Goal: Task Accomplishment & Management: Manage account settings

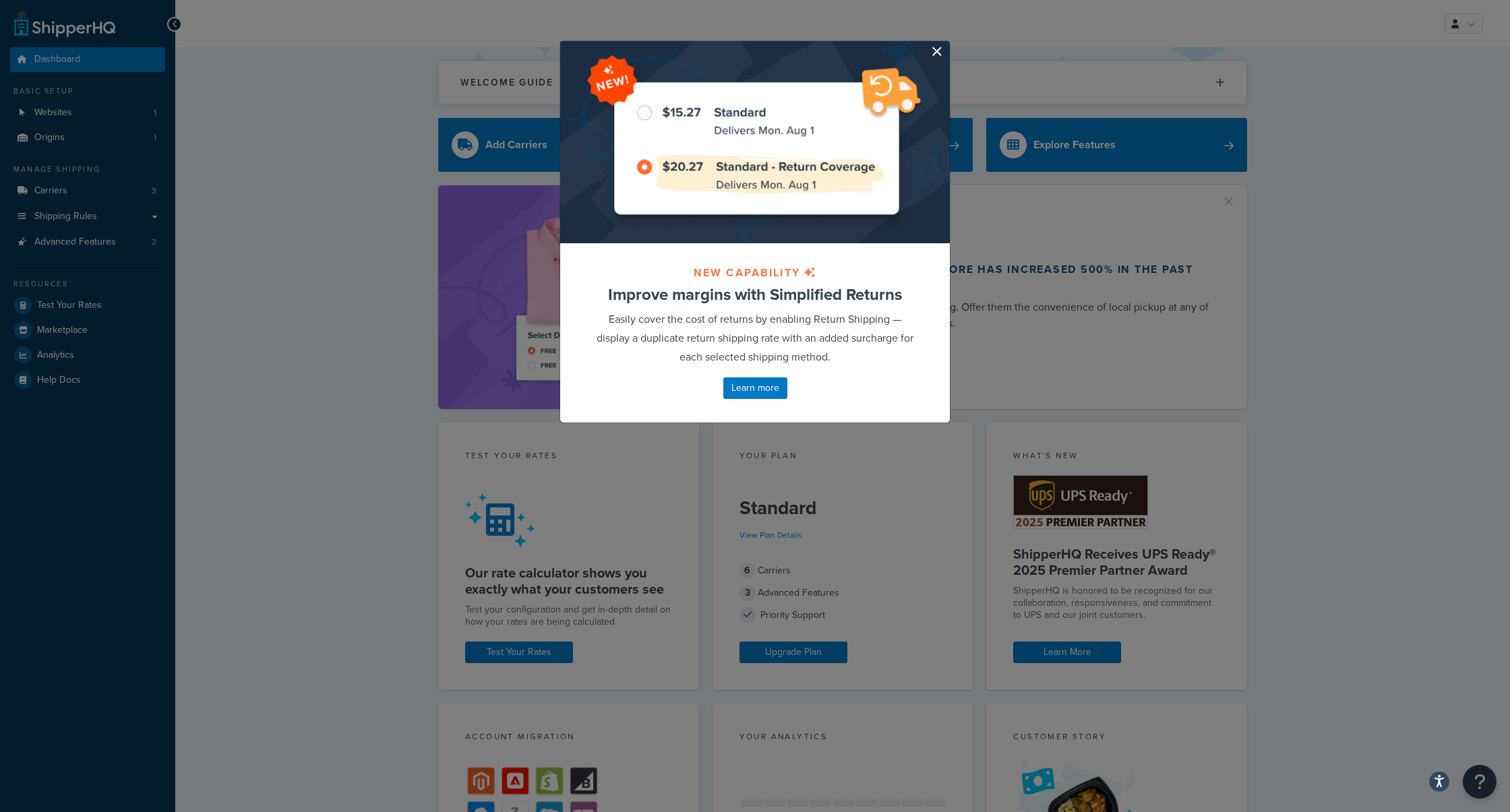
click at [946, 45] on button "button" at bounding box center [948, 42] width 3 height 3
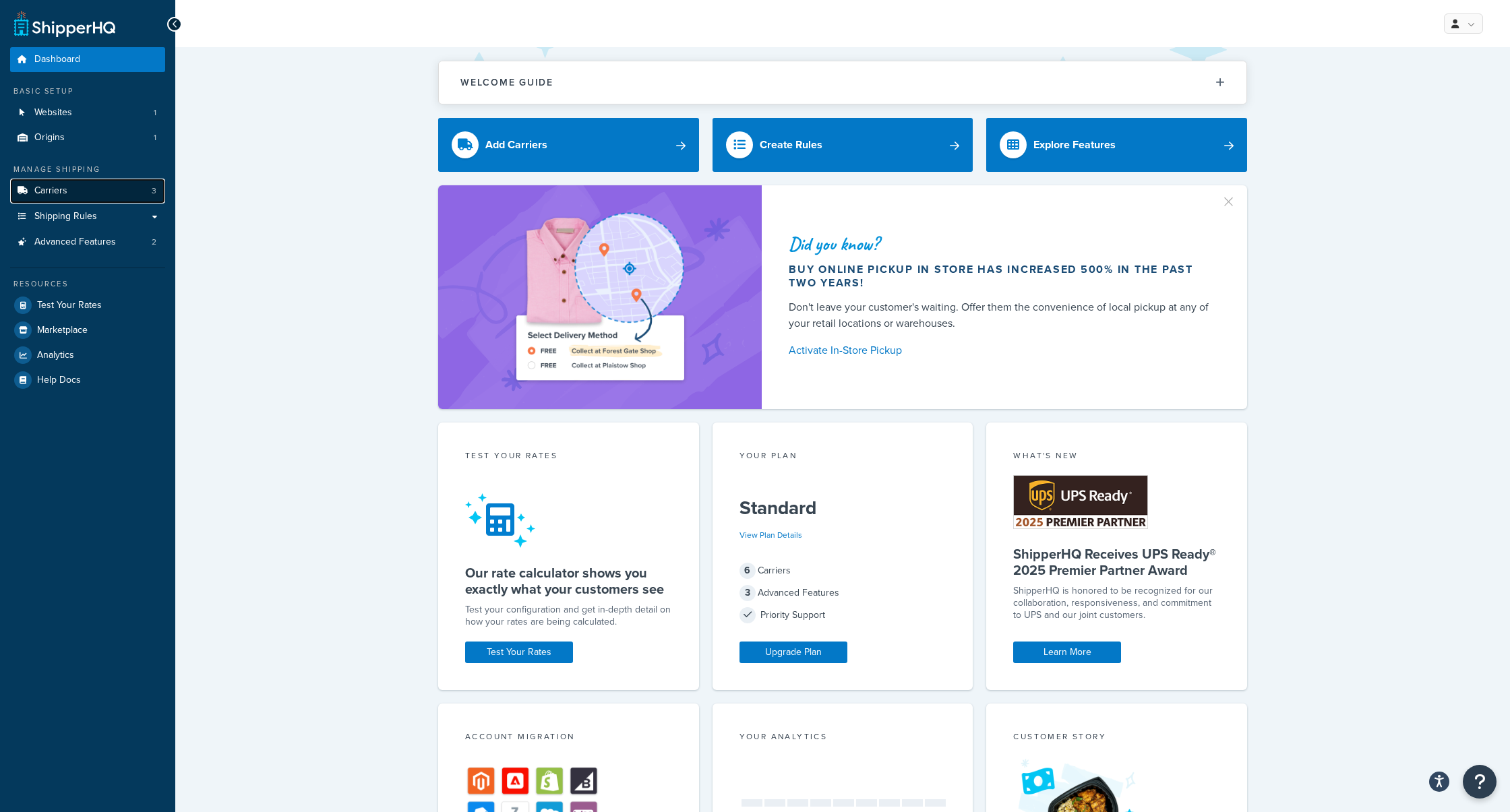
click at [52, 188] on span "Carriers" at bounding box center [51, 191] width 33 height 12
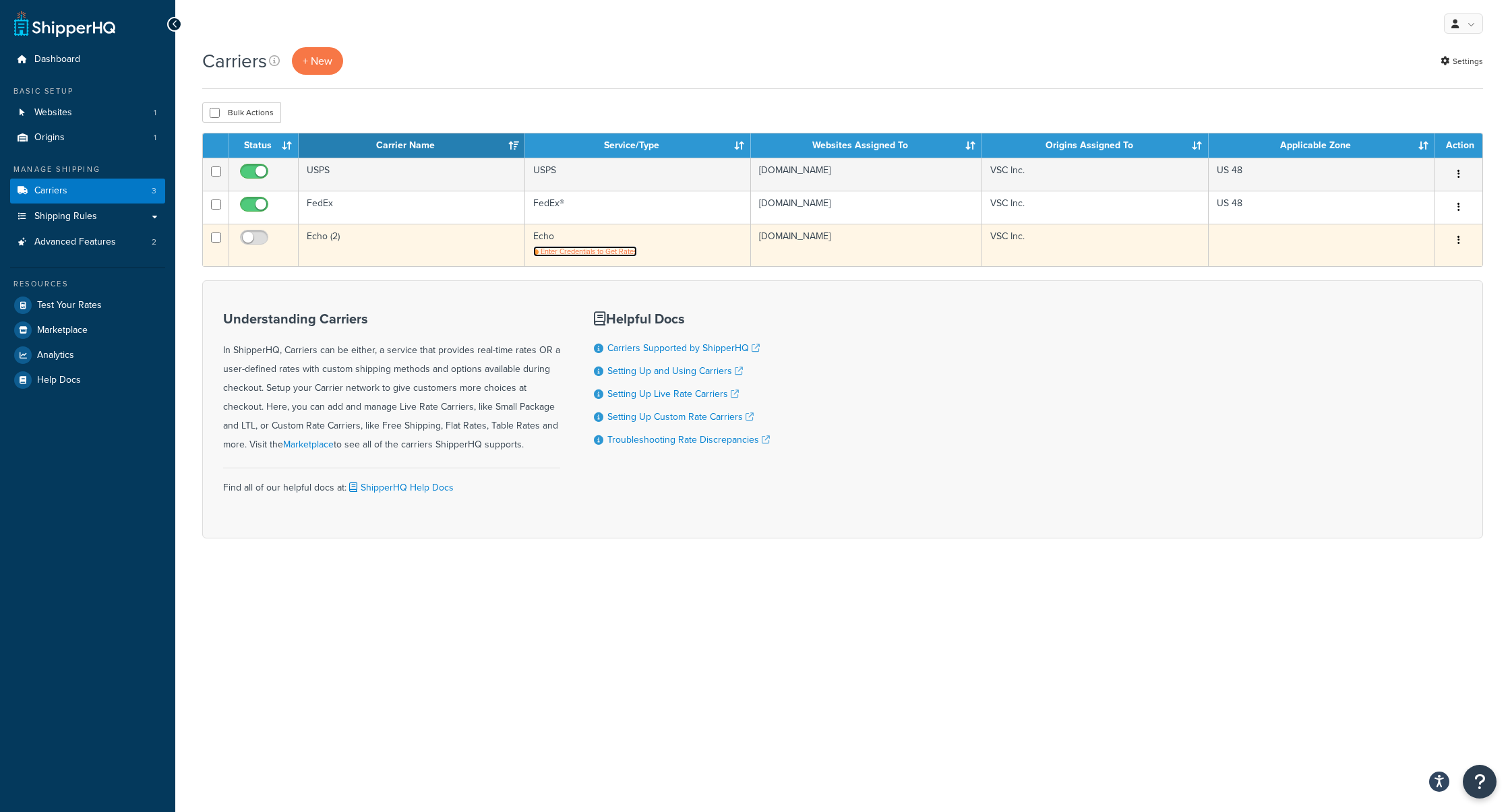
click at [597, 250] on span "Enter Credentials to Get Rates" at bounding box center [589, 251] width 96 height 11
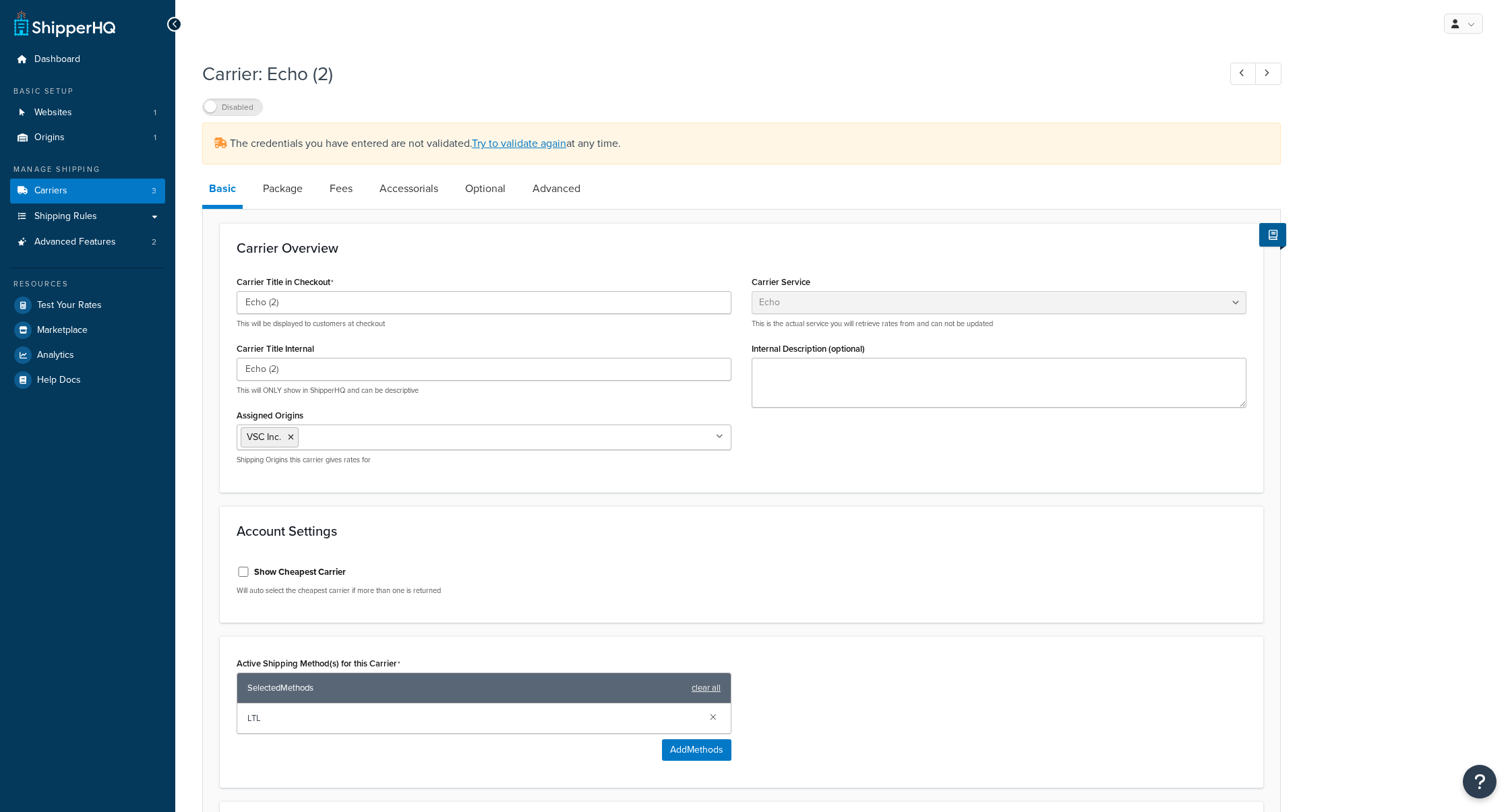
select select "echoFreight"
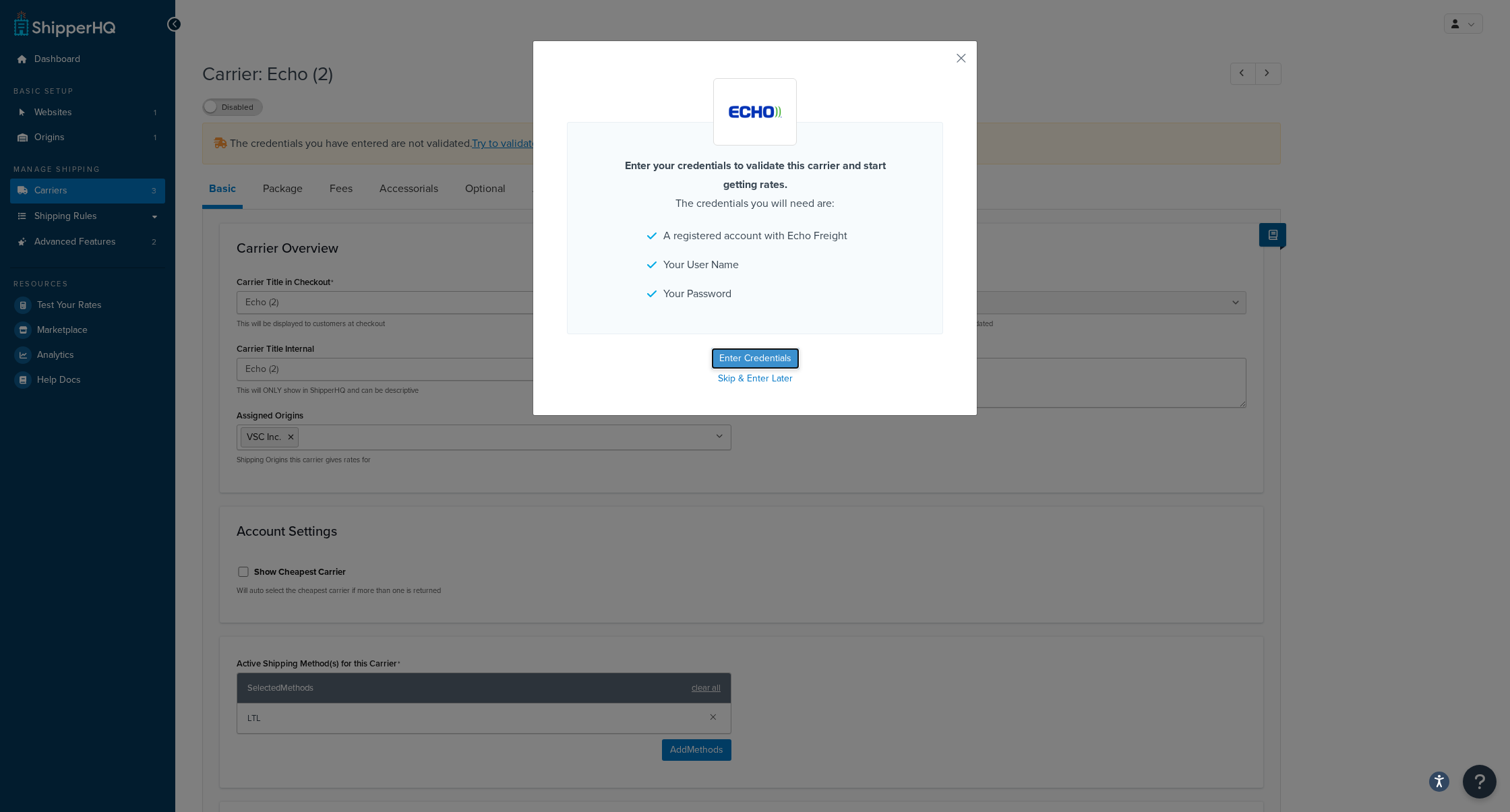
click at [768, 355] on button "Enter Credentials" at bounding box center [755, 359] width 88 height 22
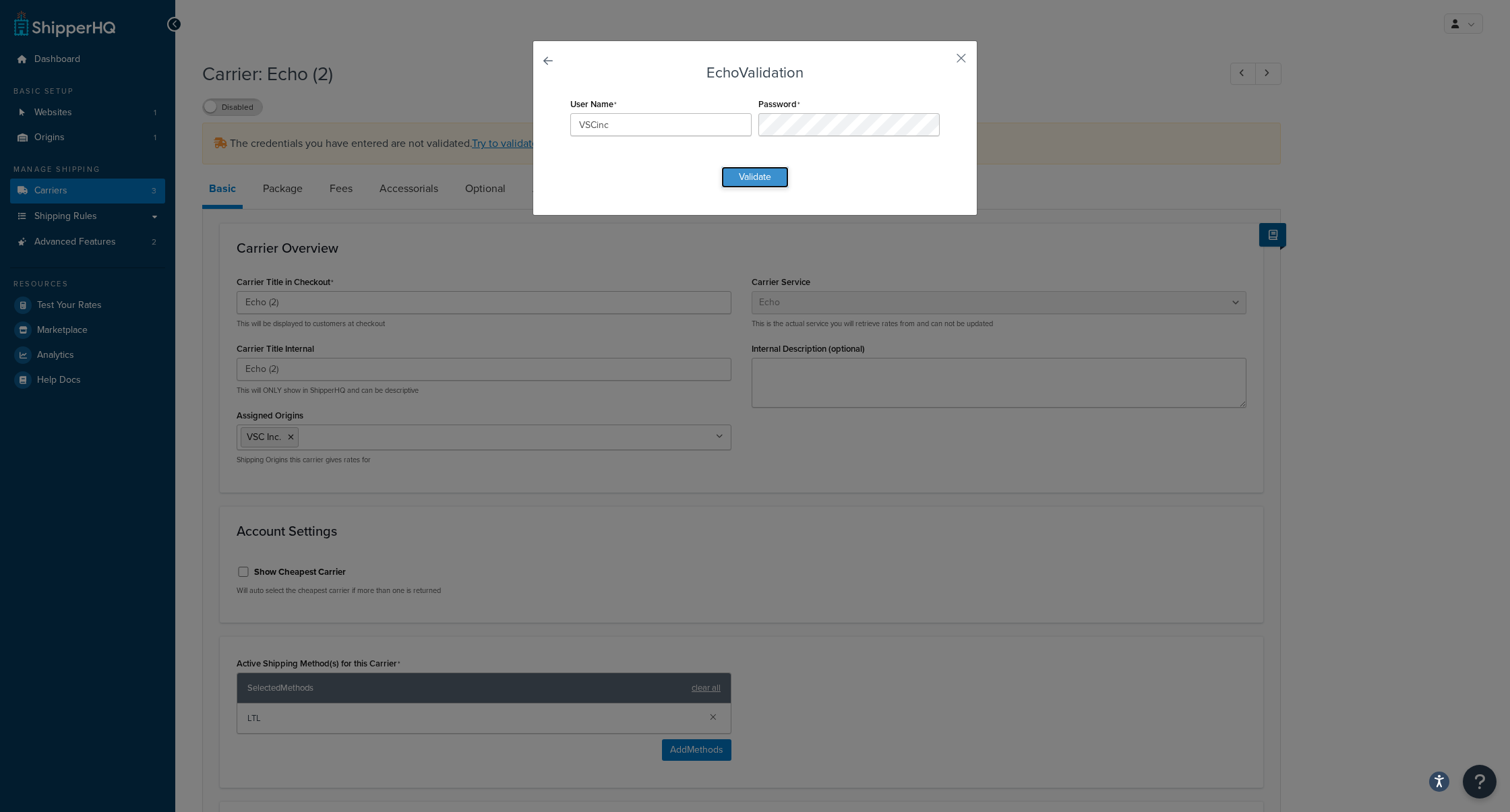
click at [764, 174] on button "Validate" at bounding box center [754, 177] width 67 height 22
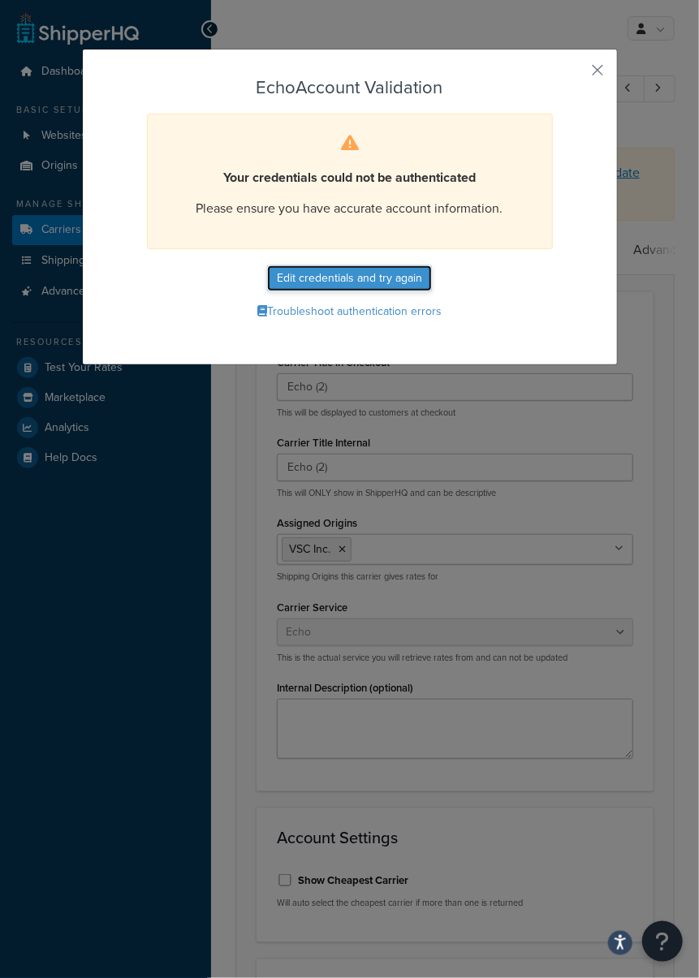
click at [324, 288] on button "Edit credentials and try again" at bounding box center [349, 278] width 165 height 26
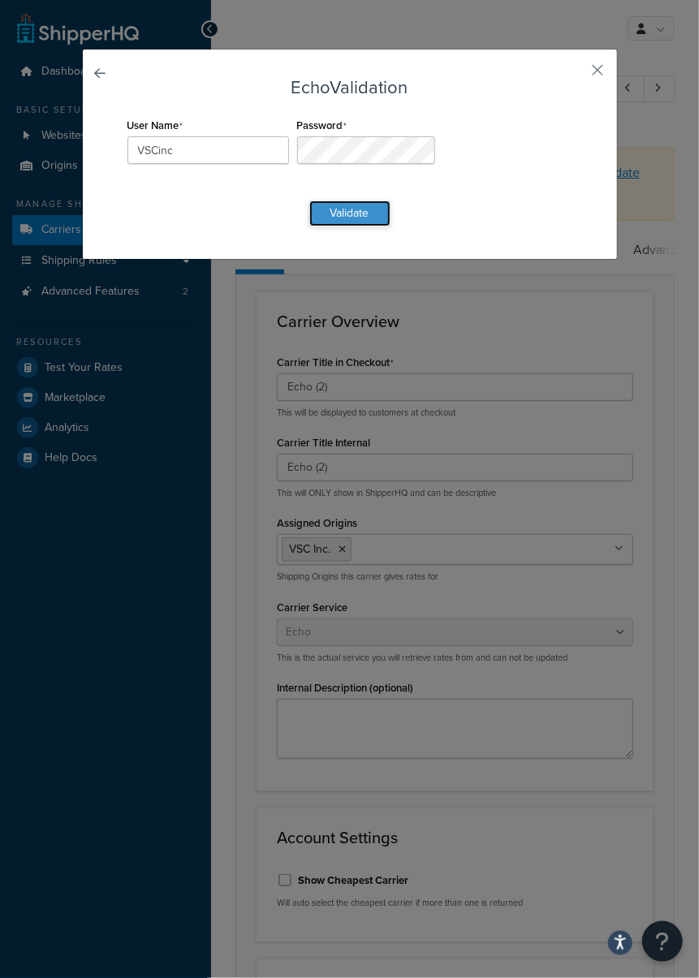
click at [347, 211] on button "Validate" at bounding box center [349, 213] width 81 height 26
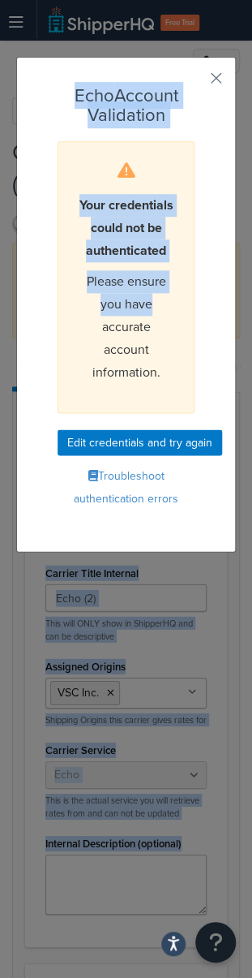
drag, startPoint x: 252, startPoint y: 314, endPoint x: 394, endPoint y: 290, distance: 143.9
click at [200, 304] on div "Echo Account Validation Your credentials could not be authenticated Please ensu…" at bounding box center [126, 304] width 220 height 495
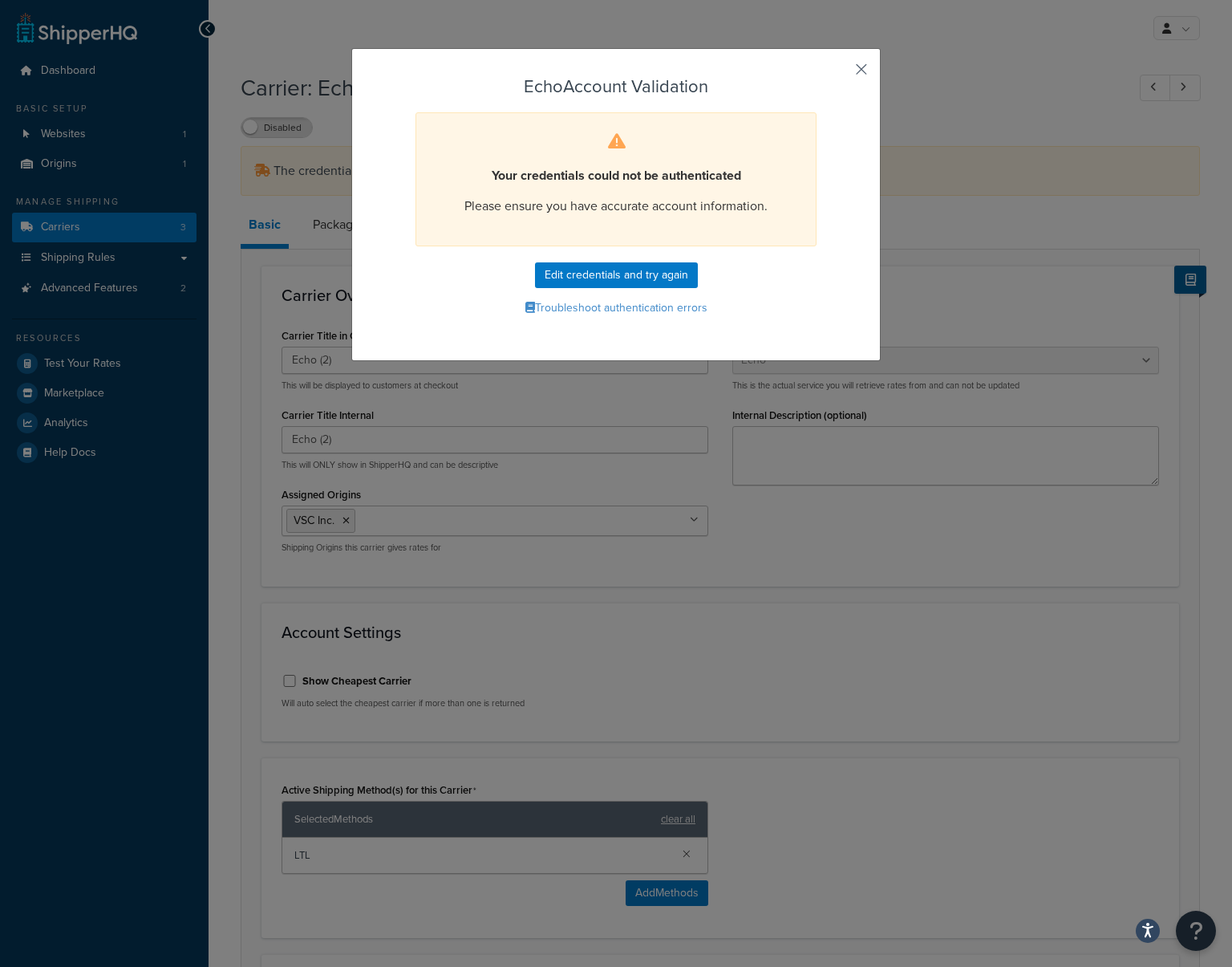
click at [840, 73] on button "button" at bounding box center [838, 75] width 4 height 4
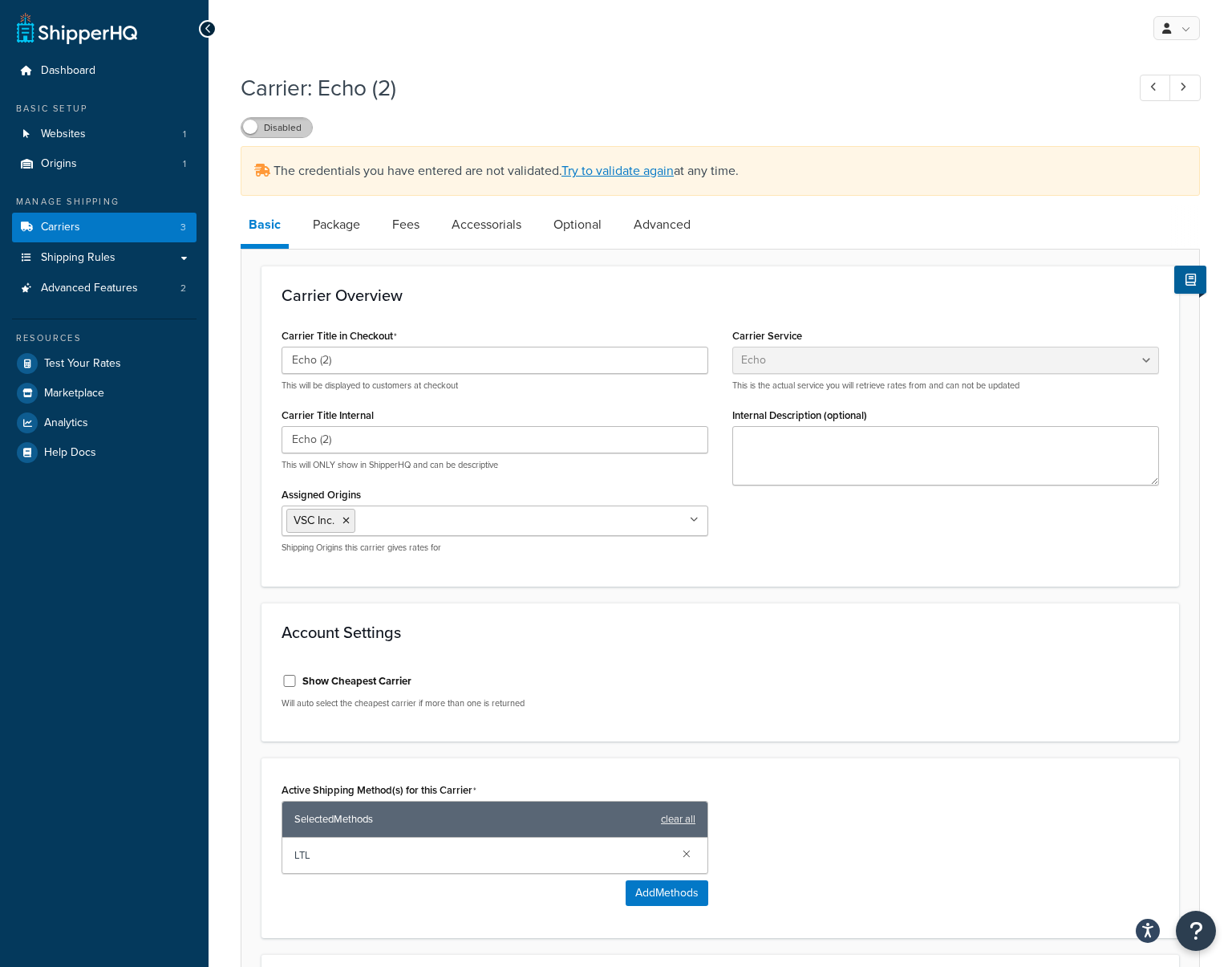
click at [290, 130] on label "Disabled" at bounding box center [276, 127] width 70 height 19
select select "echoFreight"
click at [272, 128] on label "Disabled" at bounding box center [276, 127] width 70 height 19
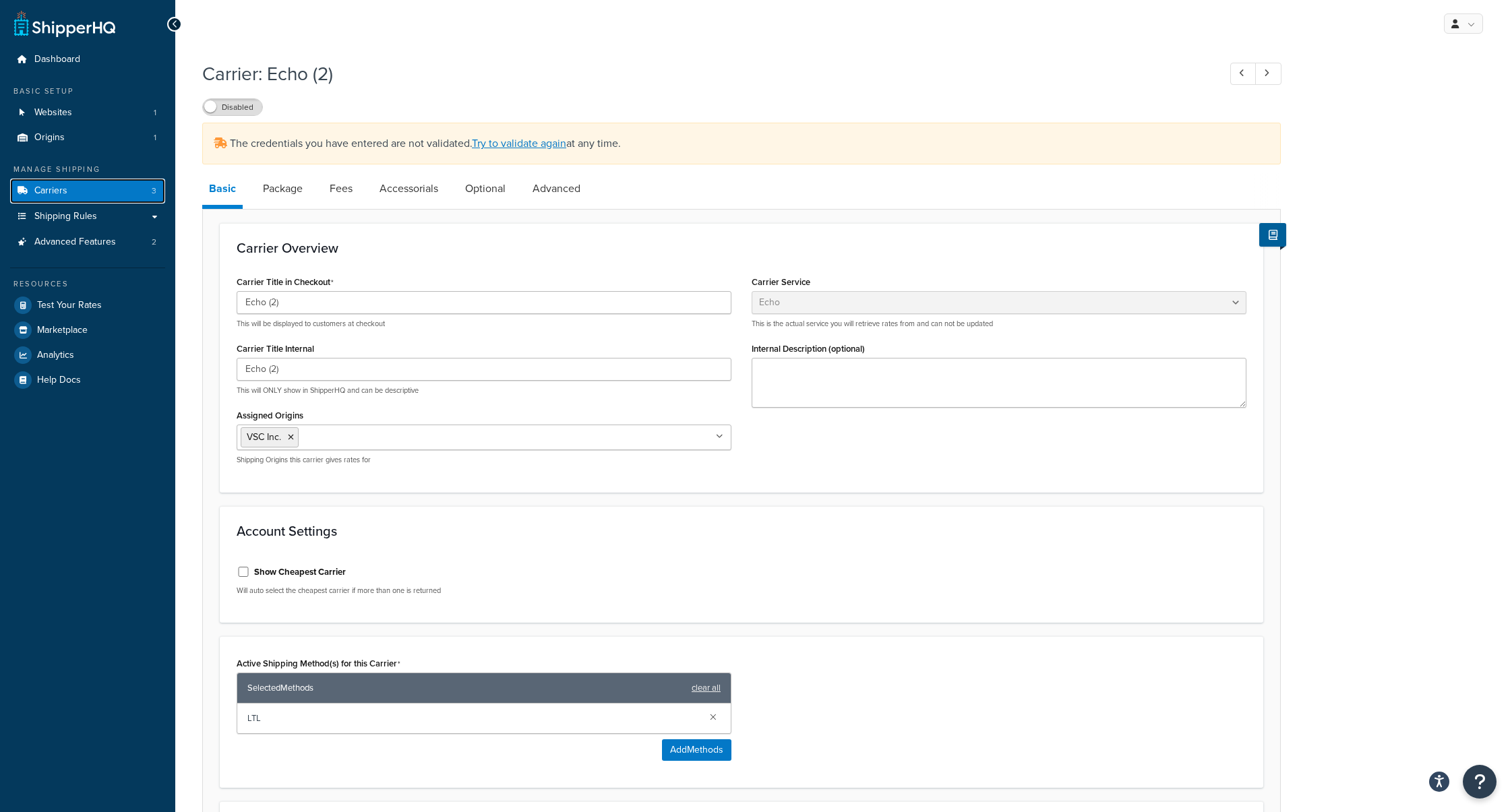
click at [42, 201] on link "Carriers 3" at bounding box center [87, 191] width 155 height 25
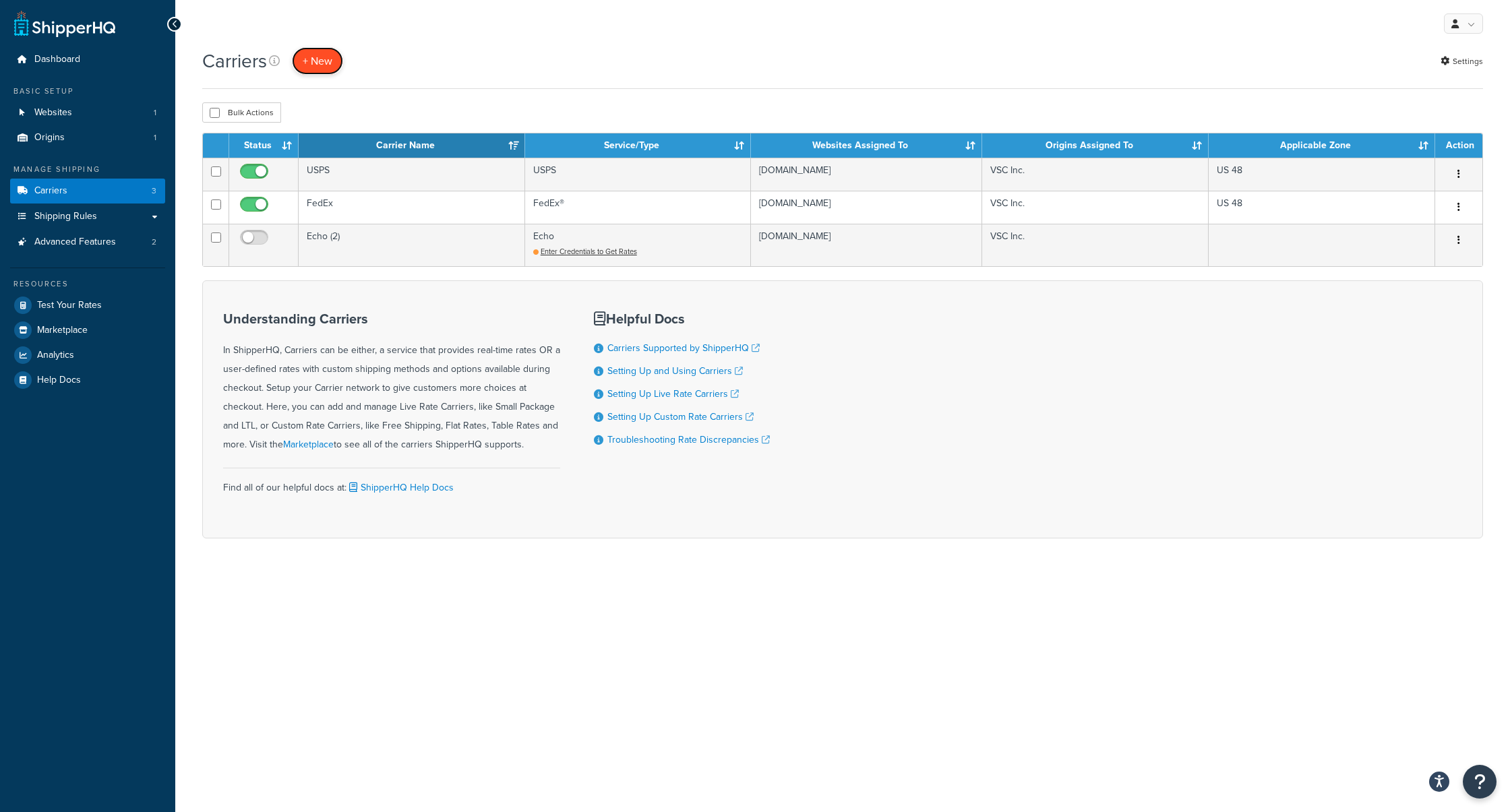
click at [331, 56] on button "+ New" at bounding box center [317, 61] width 51 height 27
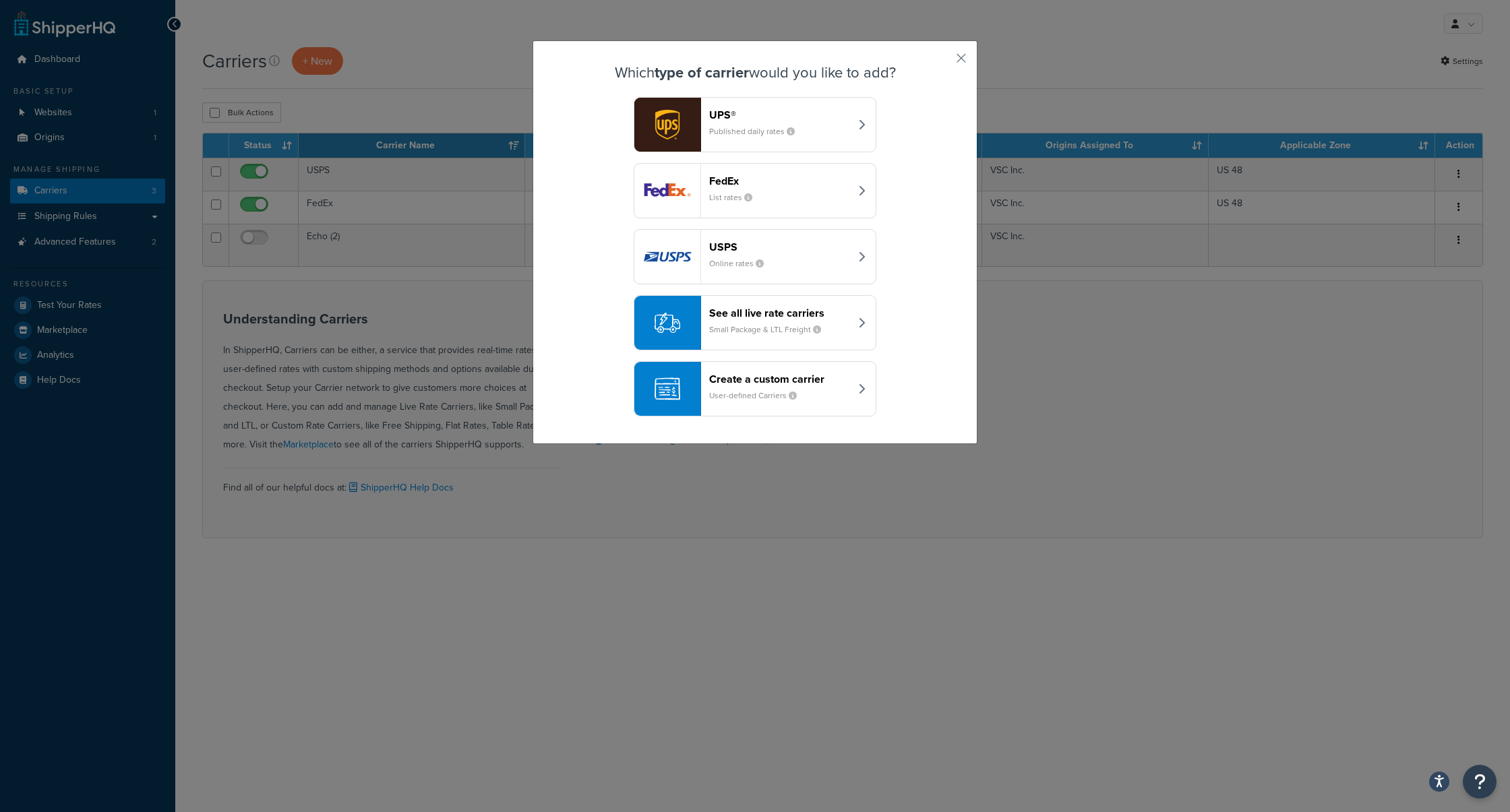
click at [758, 307] on header "See all live rate carriers" at bounding box center [780, 312] width 141 height 12
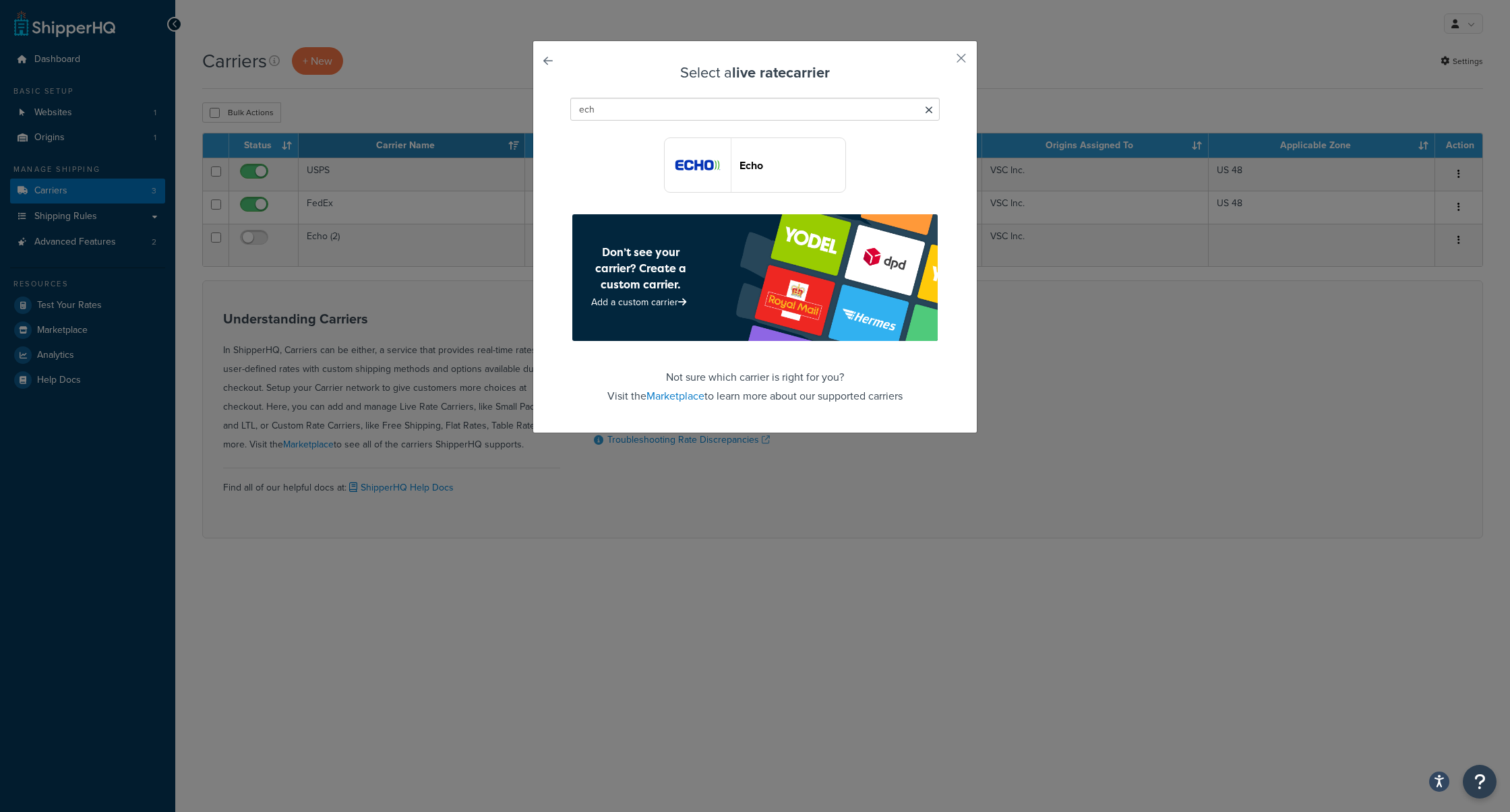
type input "ech"
click at [784, 149] on button "Echo" at bounding box center [754, 165] width 182 height 56
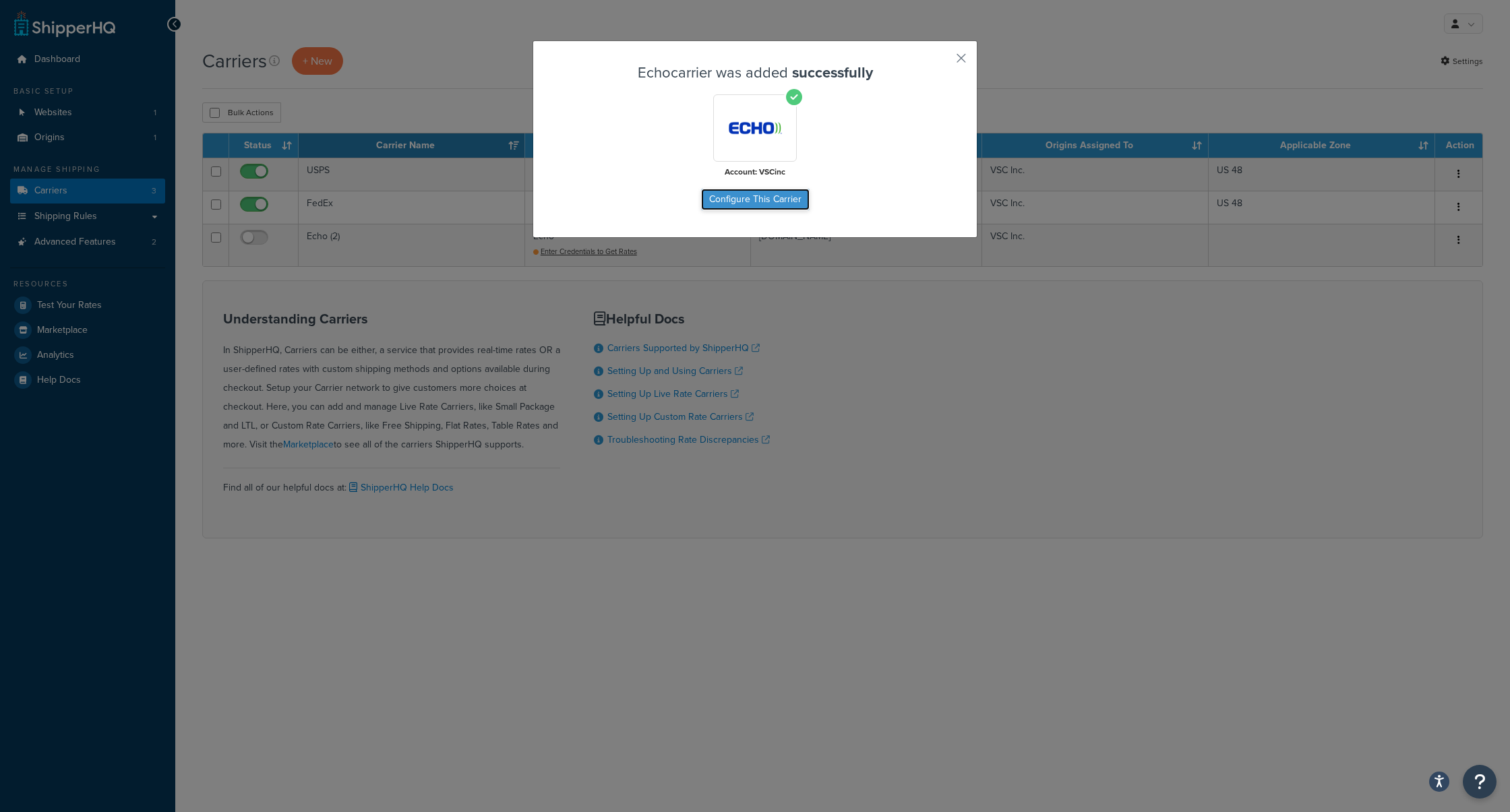
click at [759, 198] on button "Configure This Carrier" at bounding box center [755, 199] width 109 height 22
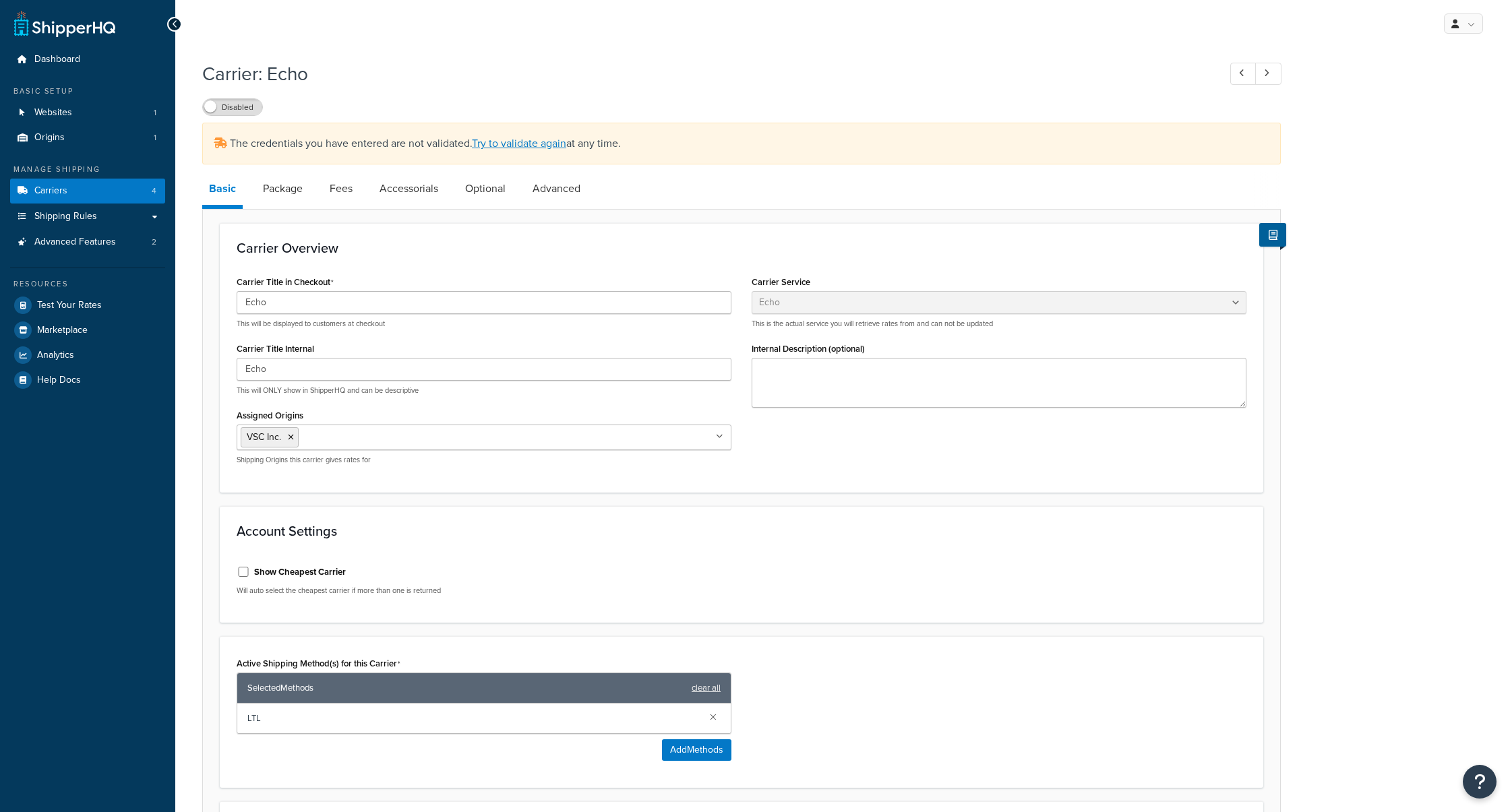
select select "echoFreight"
click at [513, 138] on link "Try to validate again" at bounding box center [519, 143] width 95 height 16
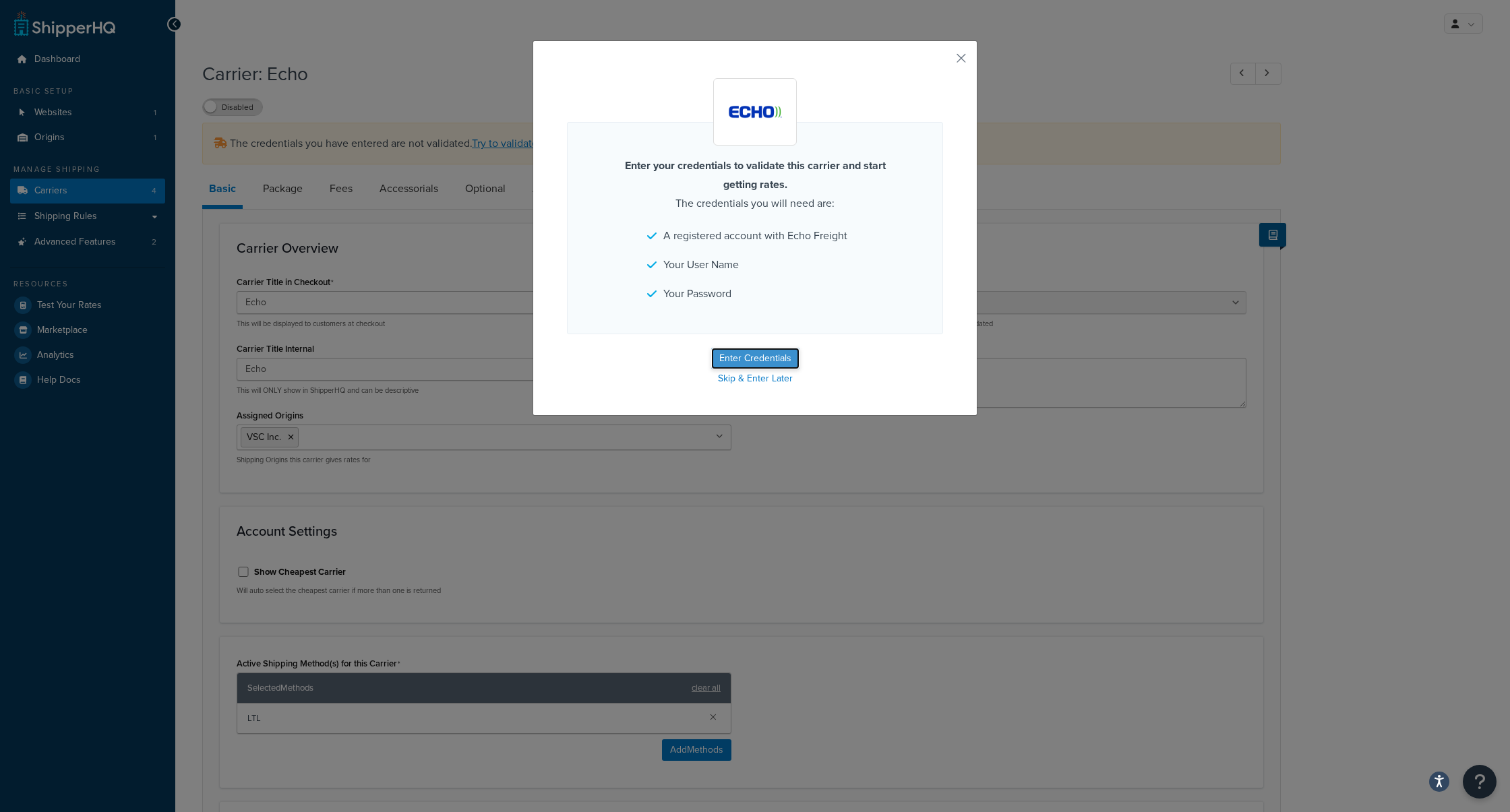
click at [747, 349] on button "Enter Credentials" at bounding box center [755, 359] width 88 height 22
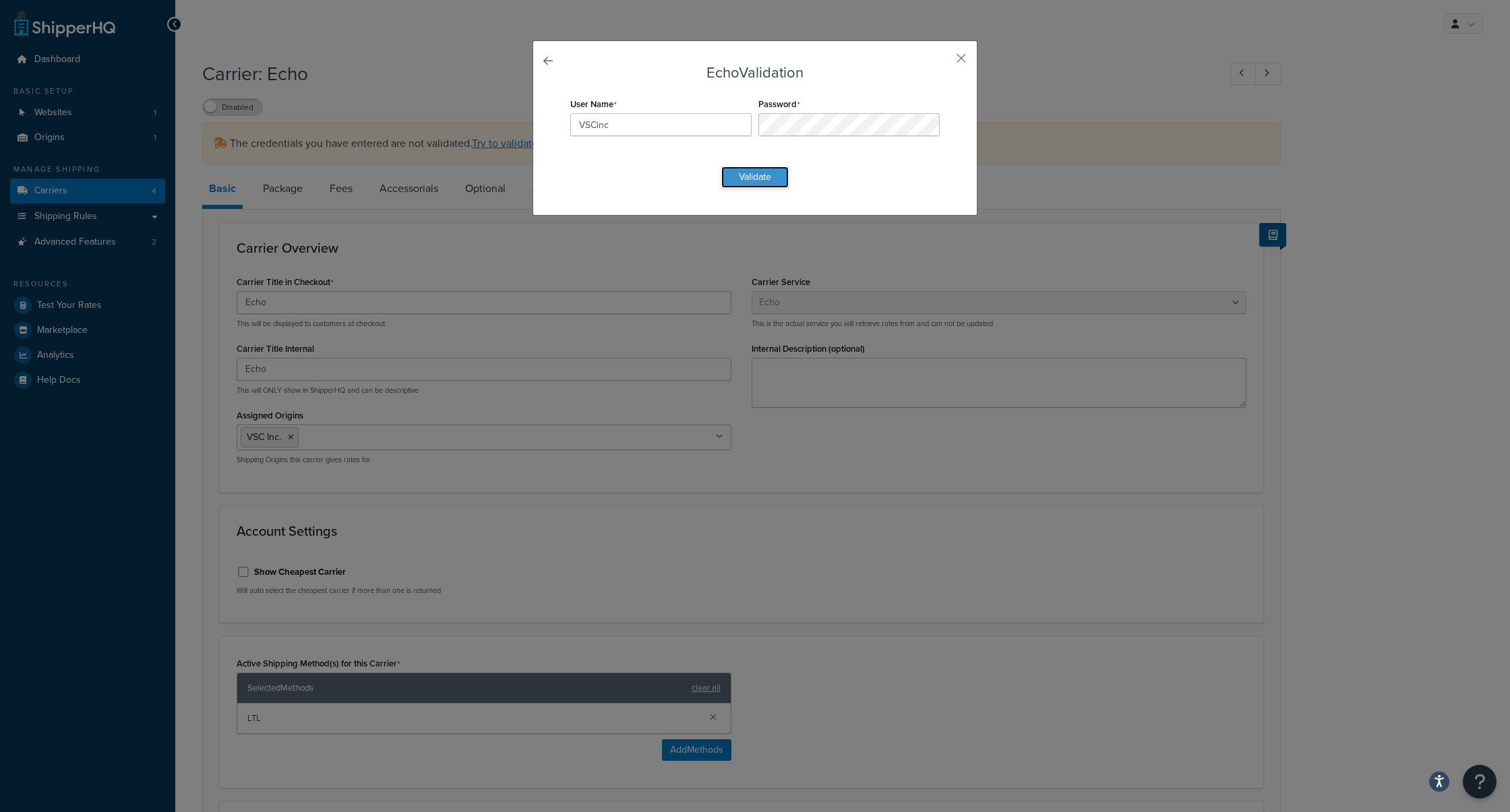
click at [762, 179] on button "Validate" at bounding box center [754, 177] width 67 height 22
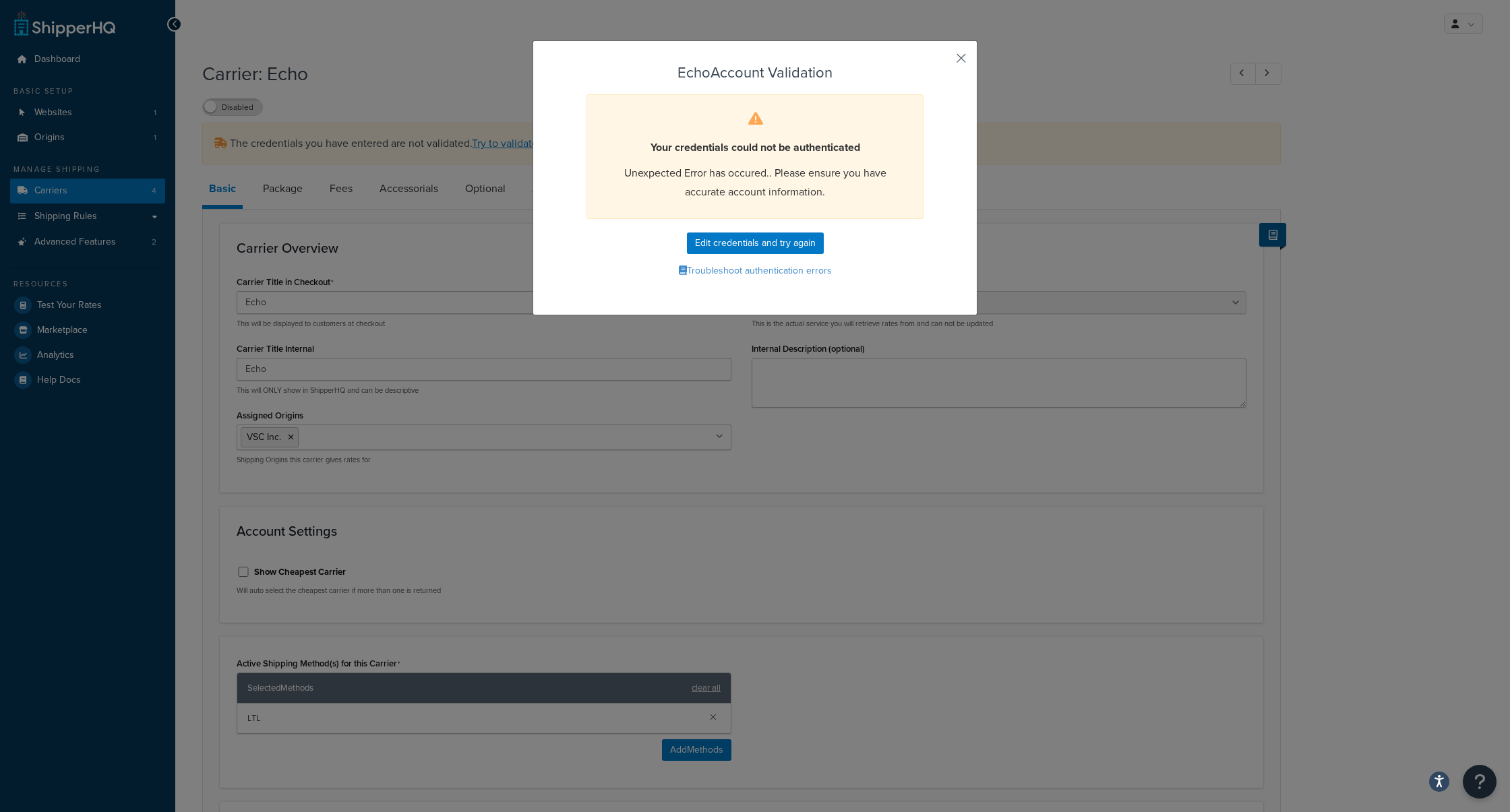
click at [943, 61] on button "button" at bounding box center [941, 63] width 3 height 3
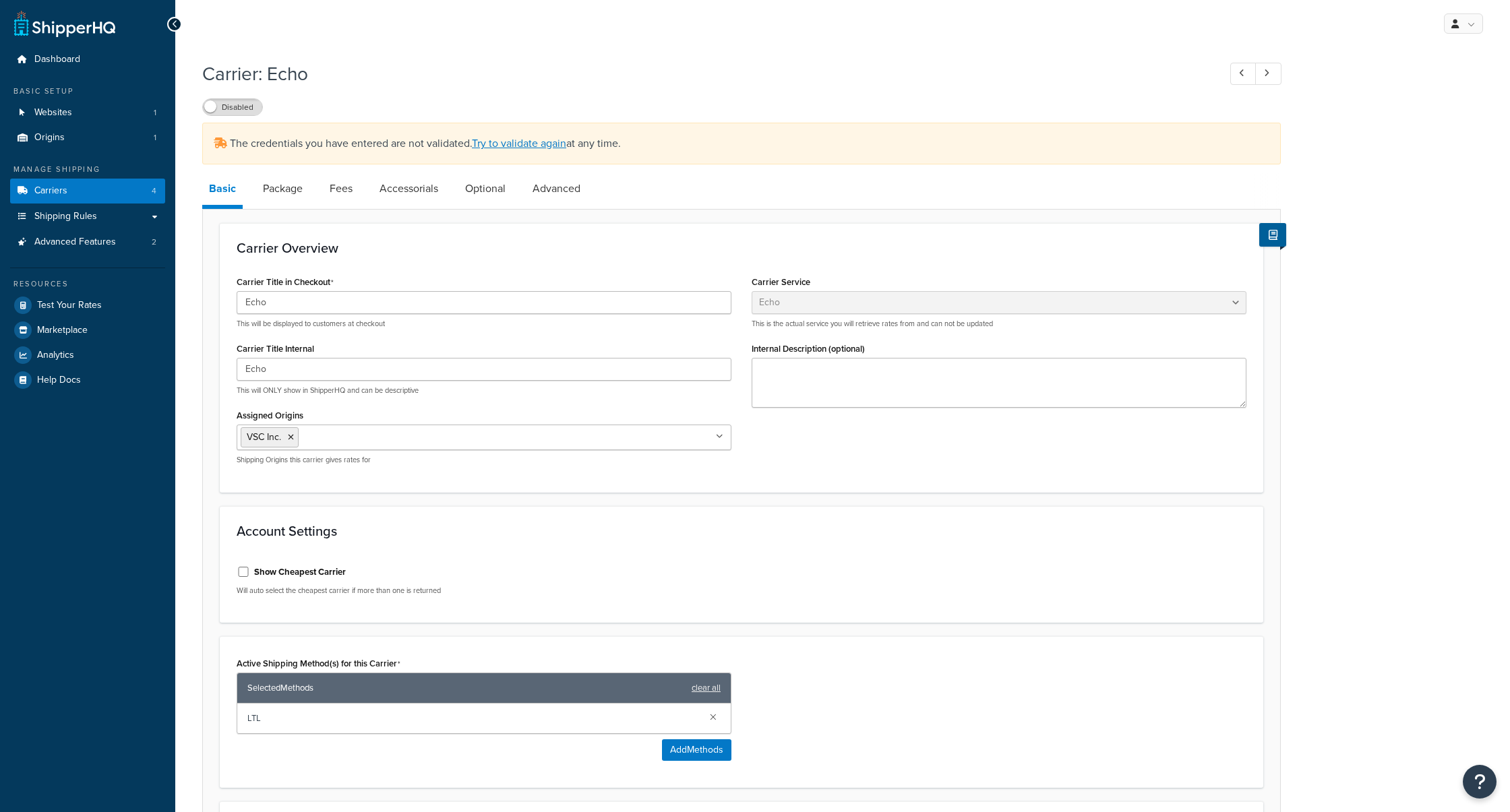
select select "echoFreight"
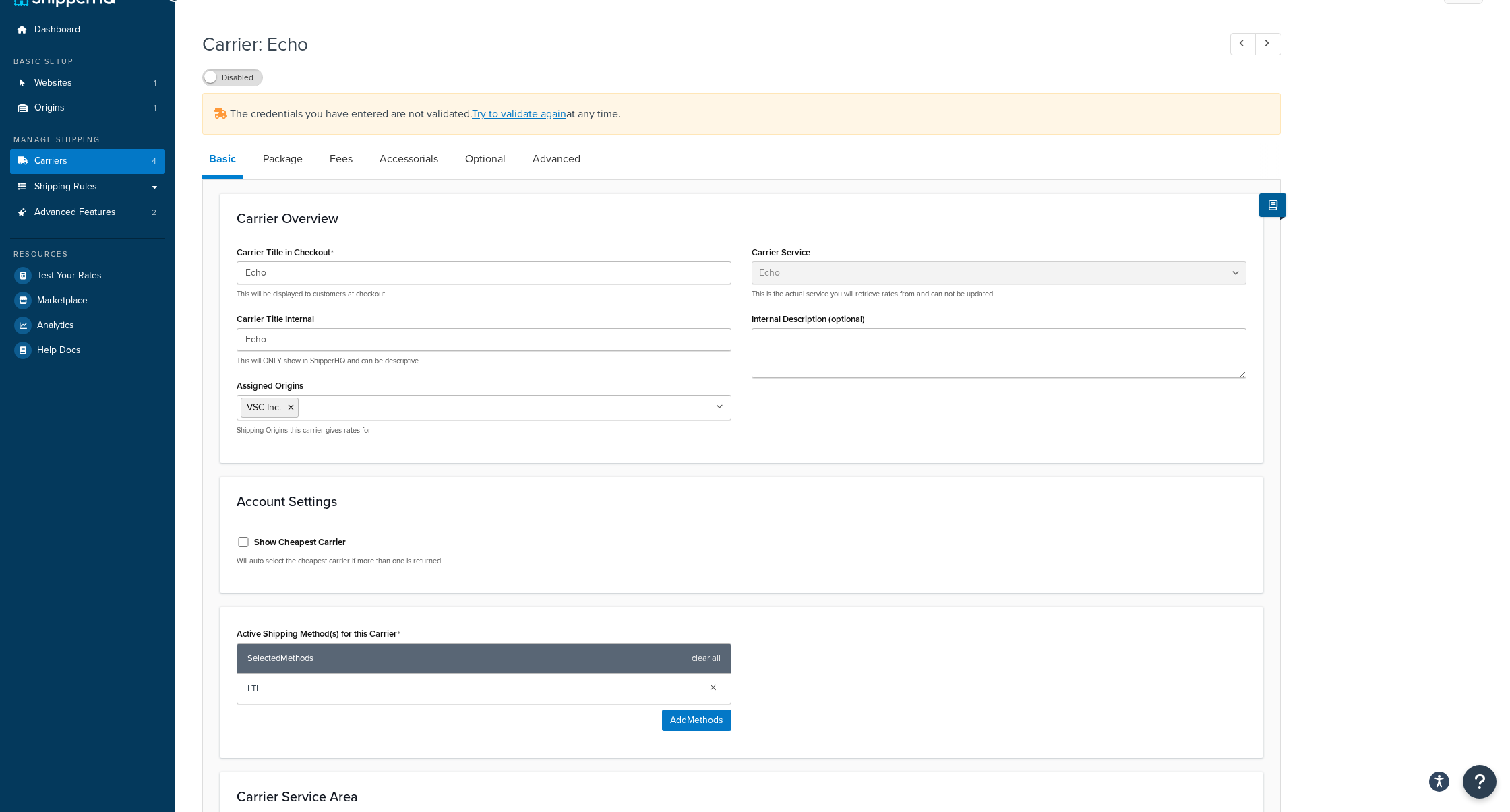
scroll to position [36, 0]
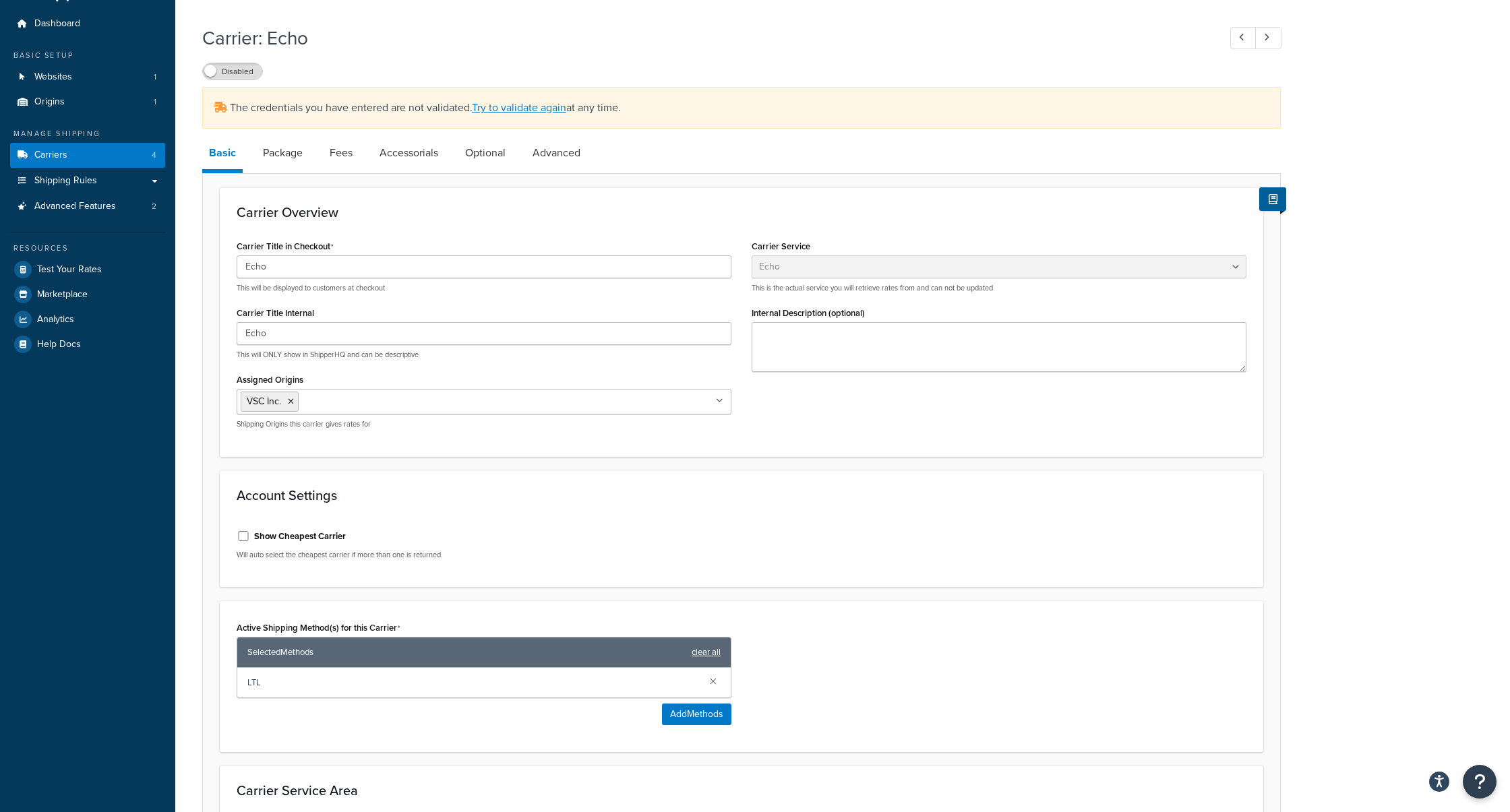
click at [712, 647] on link "clear all" at bounding box center [706, 652] width 29 height 19
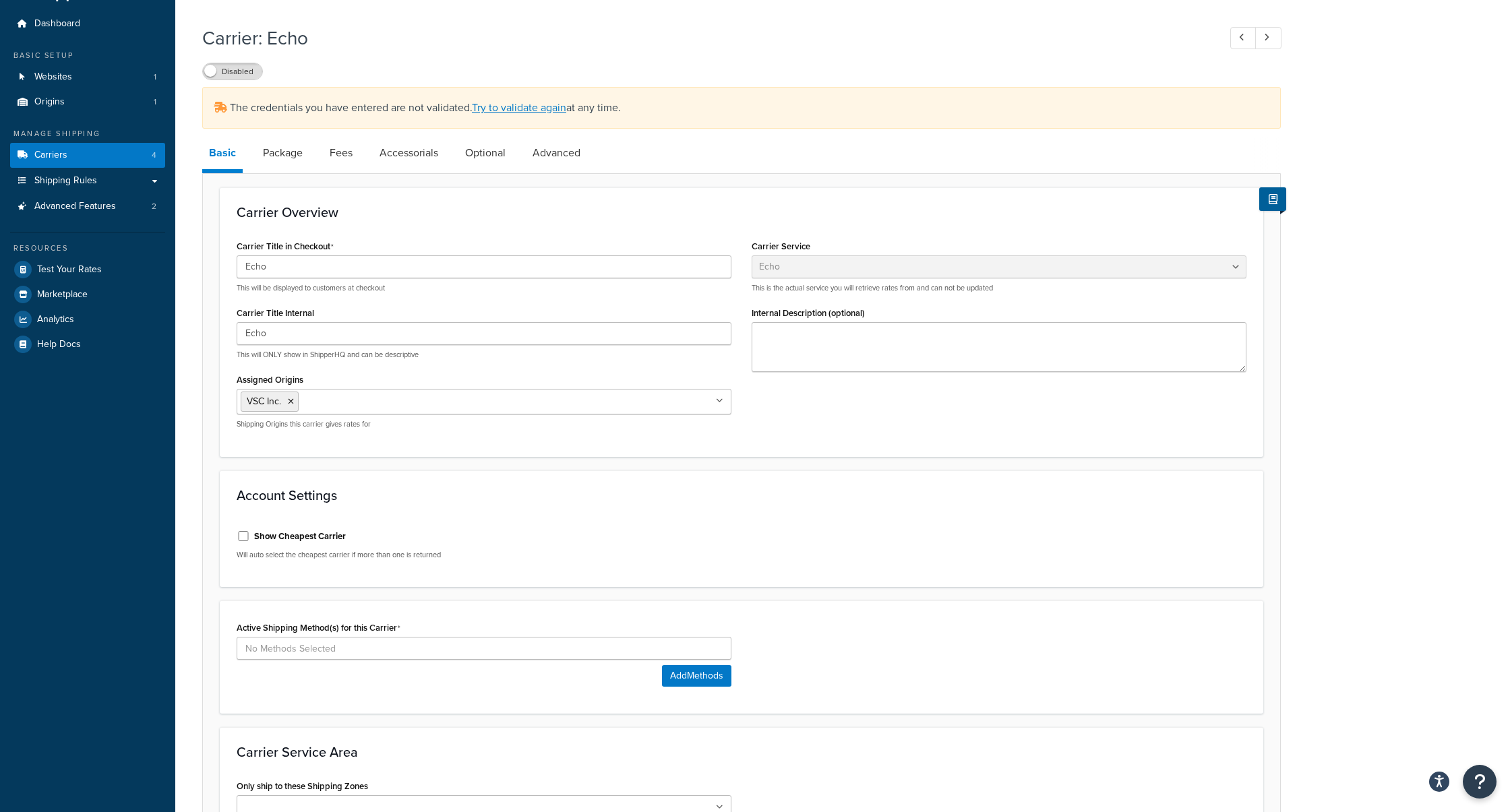
click at [697, 402] on ul "VSC Inc." at bounding box center [484, 401] width 495 height 26
click at [752, 439] on div "Carrier Overview Carrier Title in Checkout Echo This will be displayed to custo…" at bounding box center [742, 322] width 1043 height 270
click at [238, 71] on label "Disabled" at bounding box center [232, 71] width 59 height 16
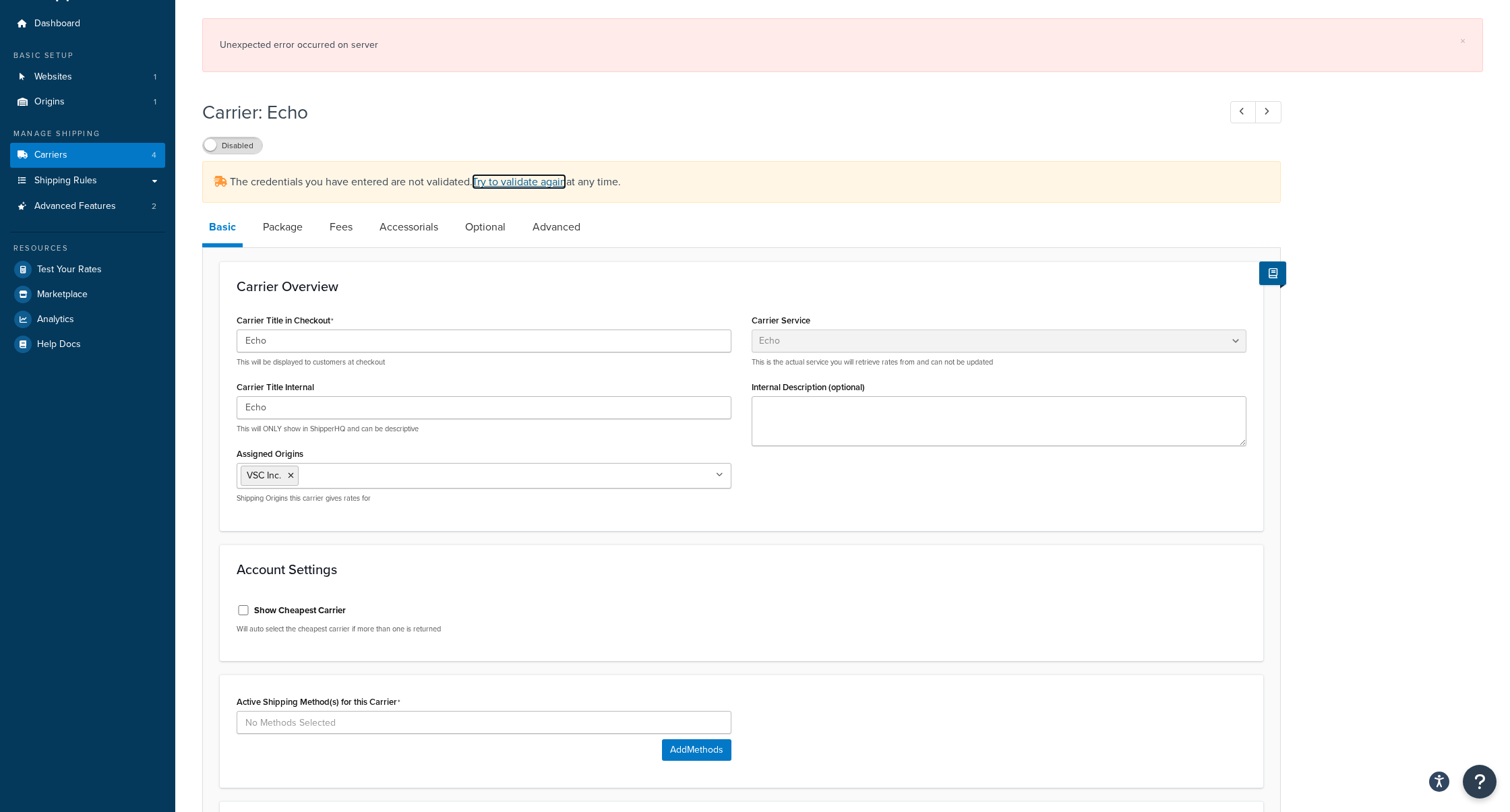
click at [501, 174] on link "Try to validate again" at bounding box center [519, 181] width 95 height 16
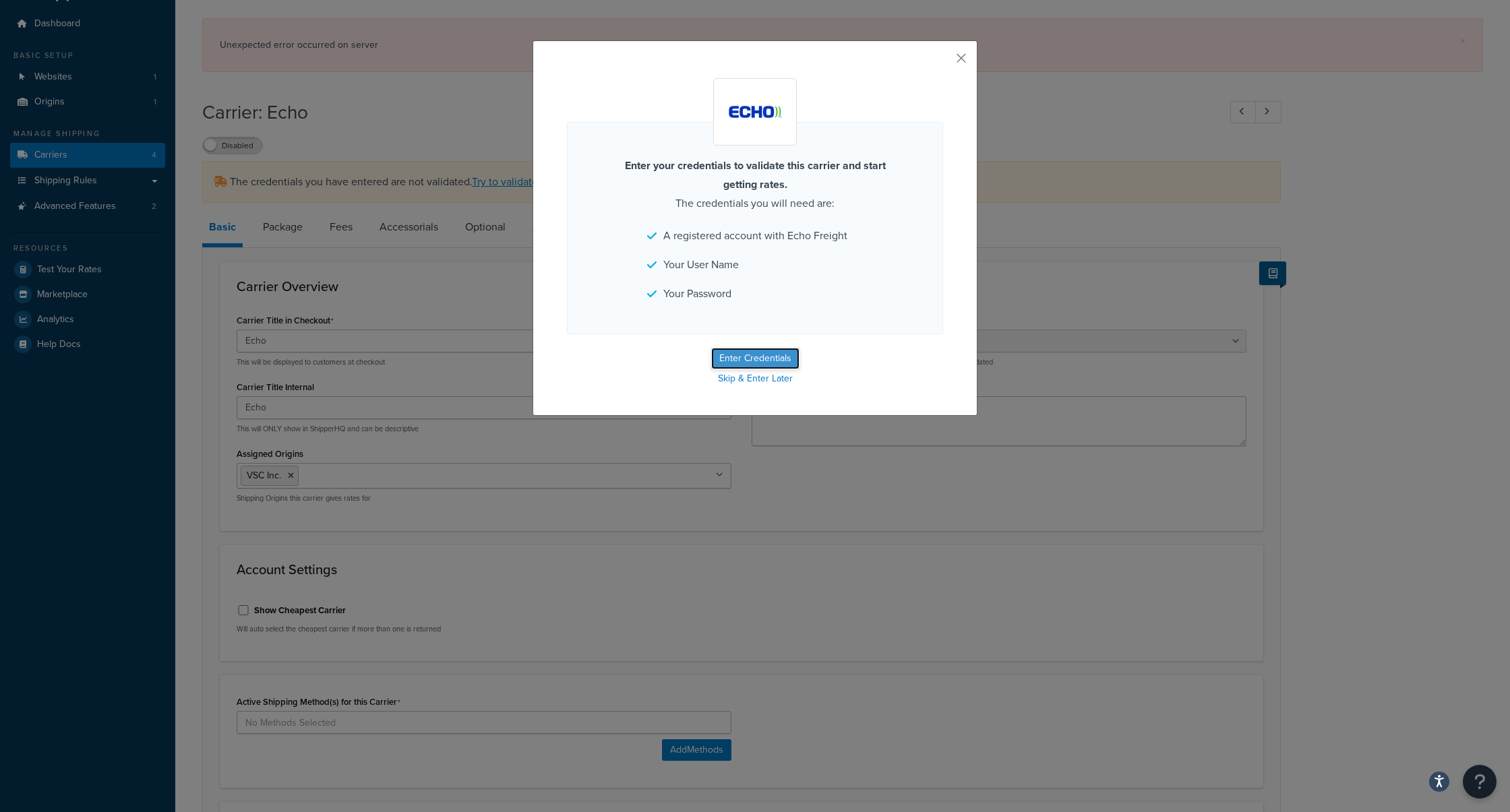
click at [749, 358] on button "Enter Credentials" at bounding box center [755, 359] width 88 height 22
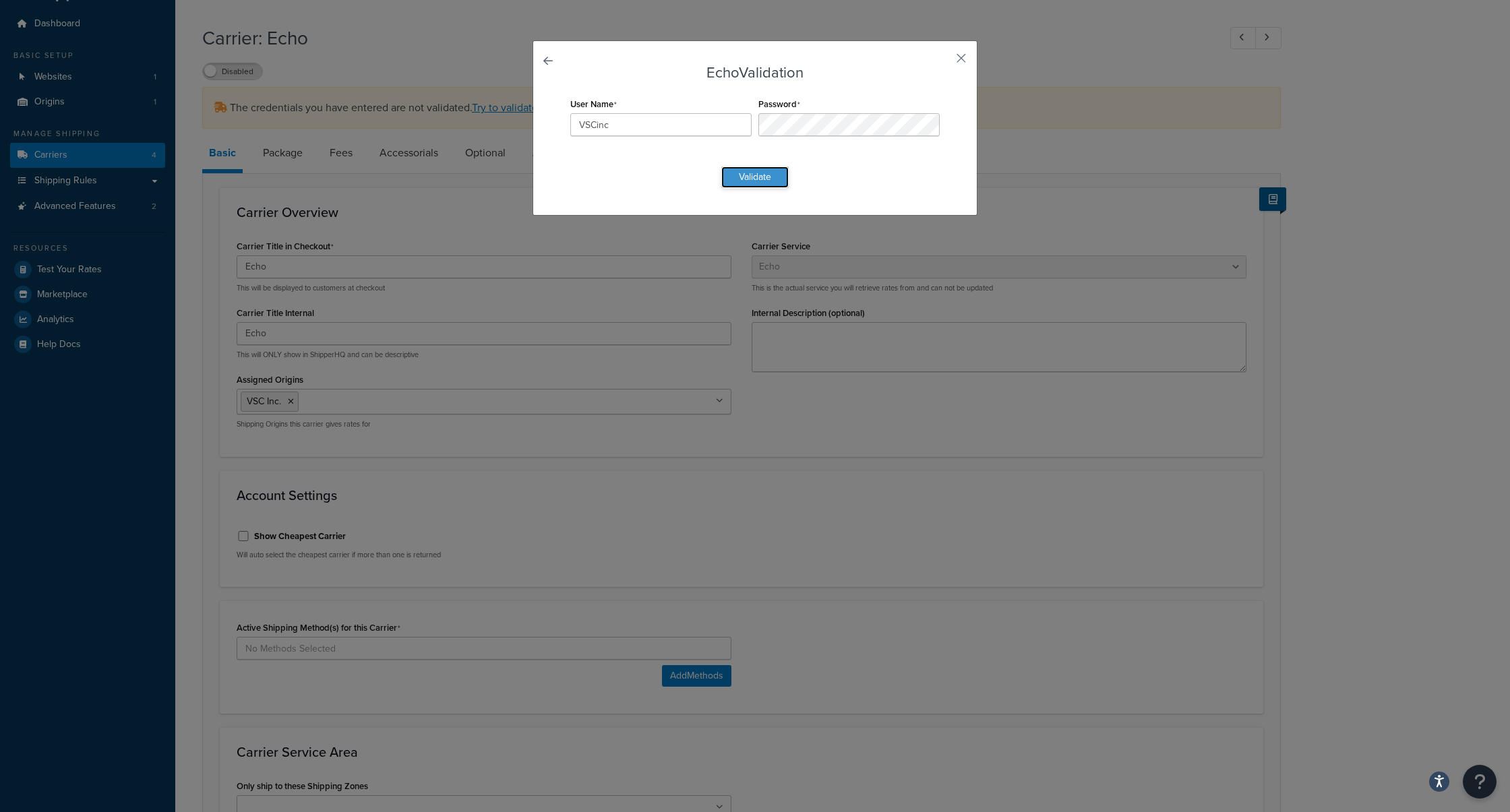
click at [751, 184] on button "Validate" at bounding box center [754, 177] width 67 height 22
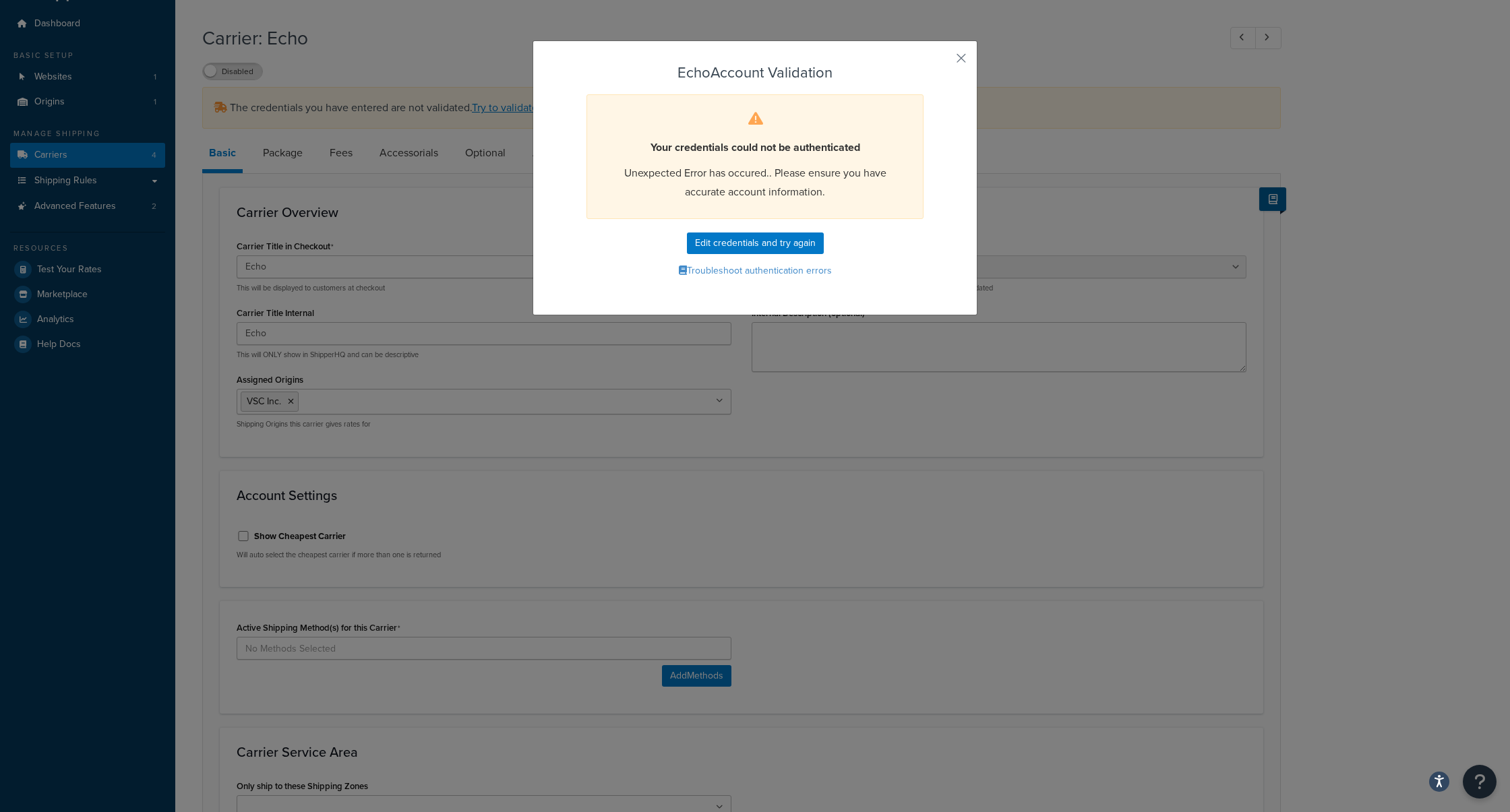
click at [947, 49] on div "Echo Account Validation Your credentials could not be authenticated Unexpected …" at bounding box center [755, 178] width 445 height 275
click at [943, 61] on button "button" at bounding box center [941, 63] width 3 height 3
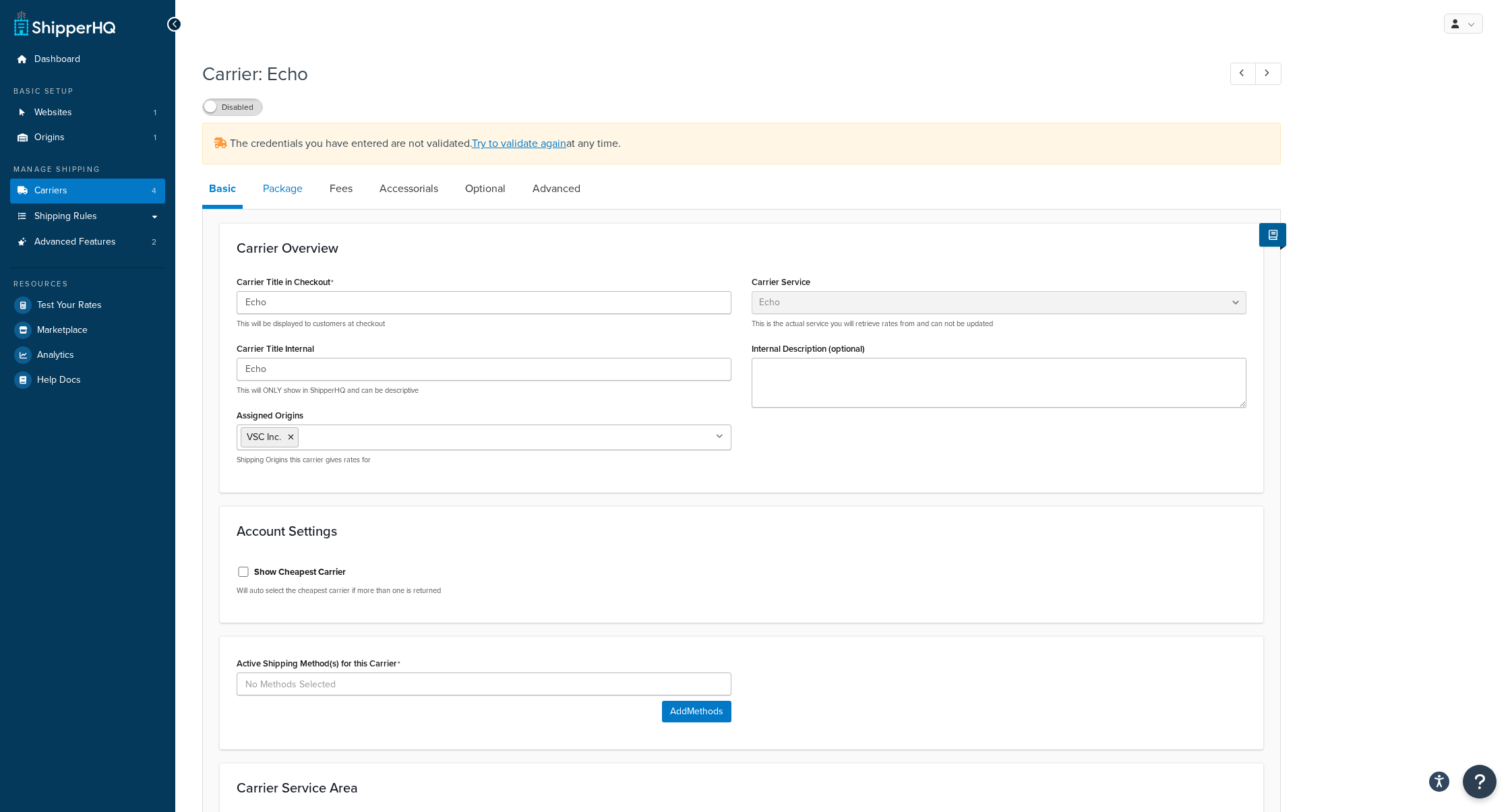
click at [285, 188] on link "Package" at bounding box center [282, 188] width 53 height 32
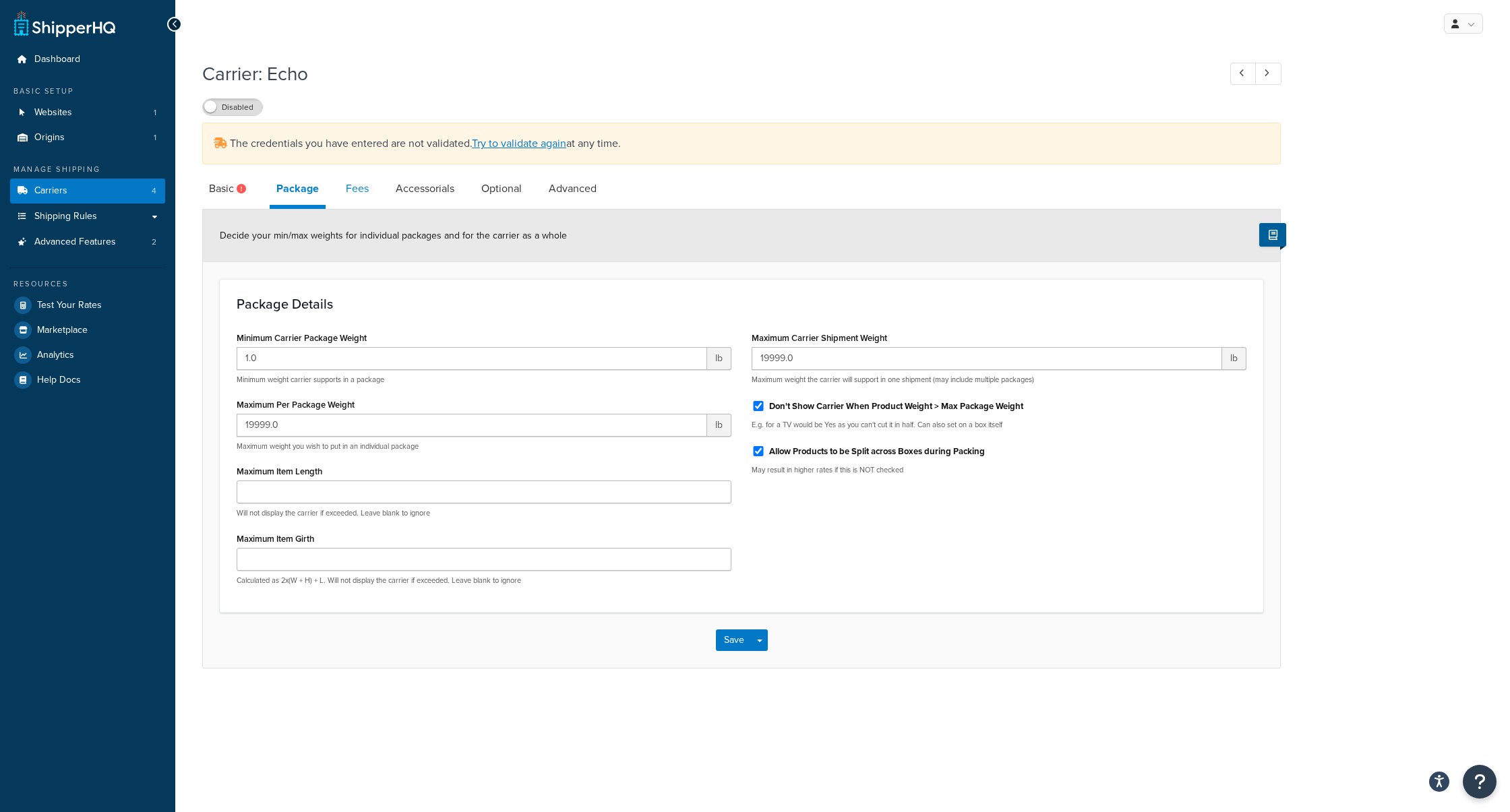
click at [358, 188] on link "Fees" at bounding box center [357, 188] width 37 height 32
select select "AFTER"
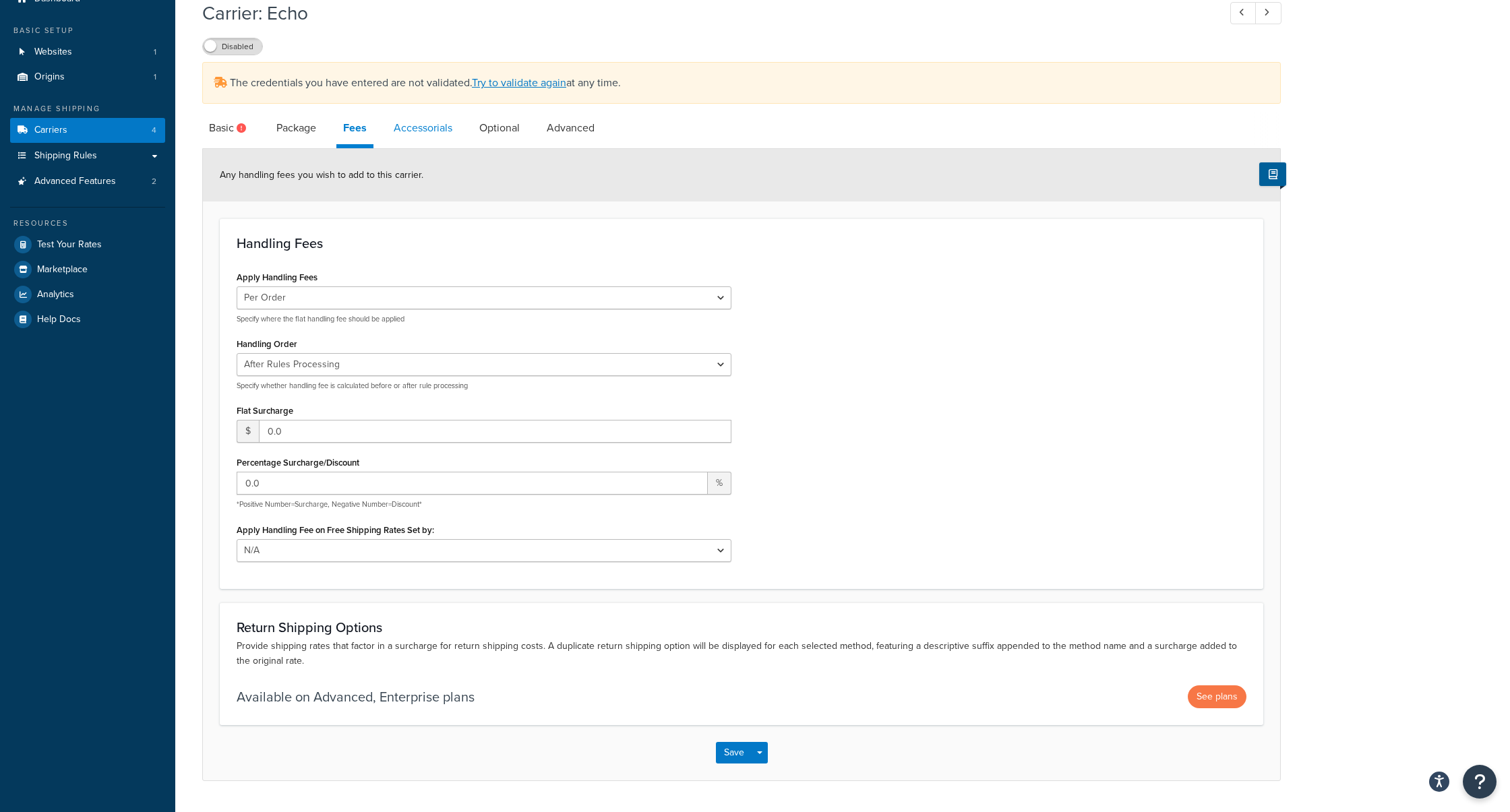
scroll to position [95, 0]
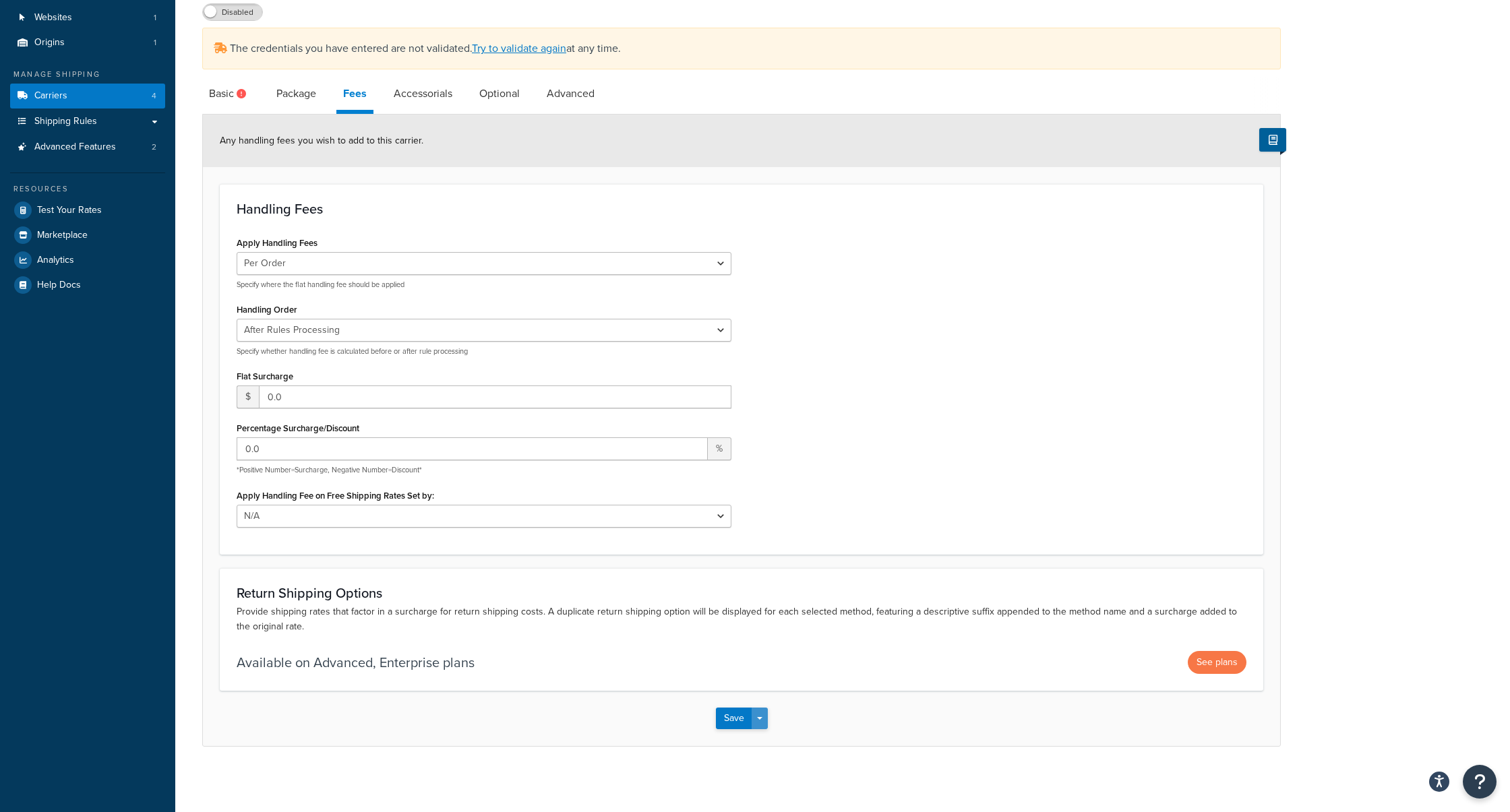
click at [764, 718] on button "Save Dropdown" at bounding box center [759, 718] width 16 height 22
click at [526, 699] on div "Save Save Dropdown Save and Edit" at bounding box center [741, 718] width 1077 height 56
click at [99, 111] on link "Shipping Rules" at bounding box center [87, 121] width 155 height 25
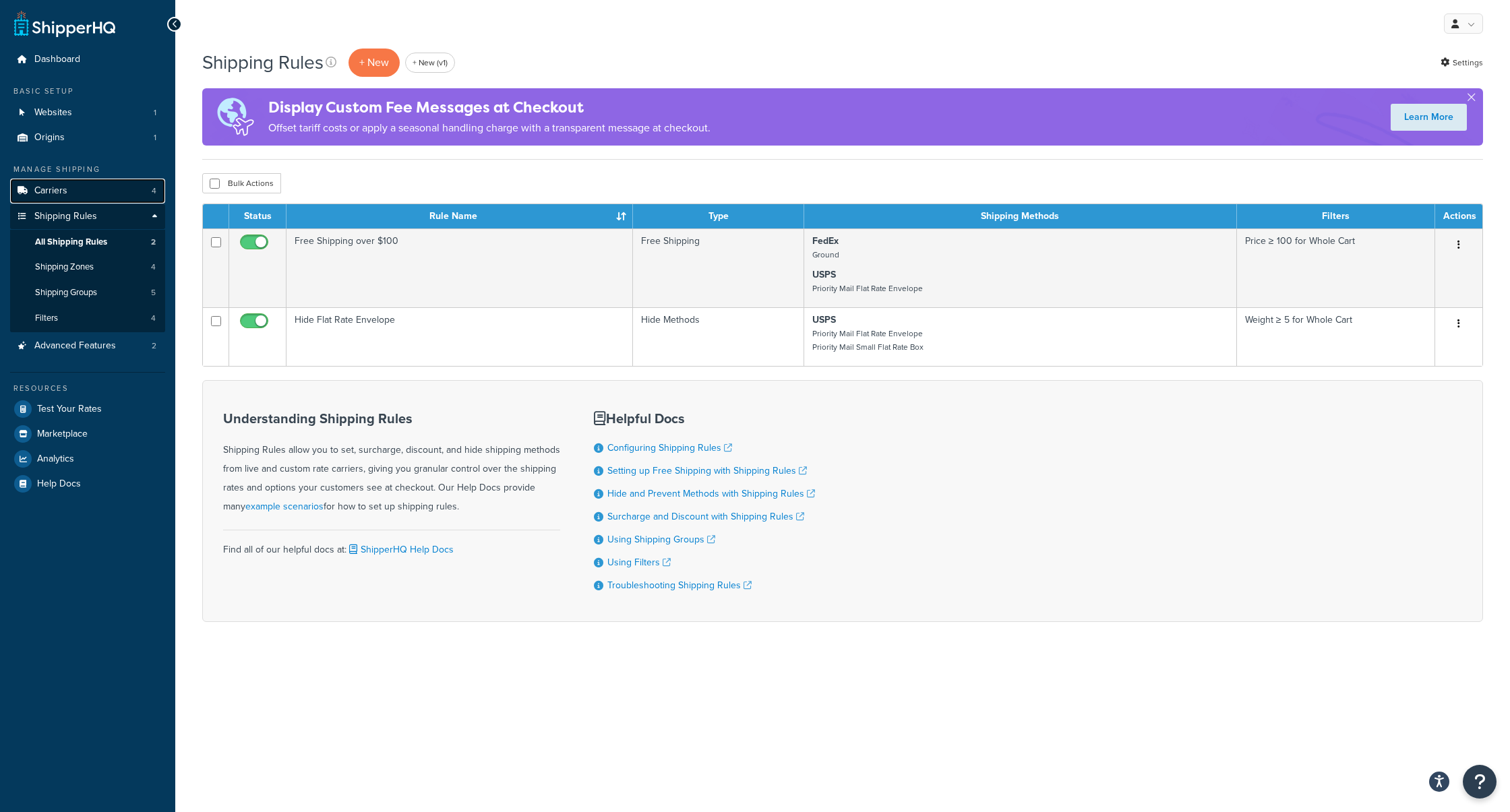
click at [56, 192] on span "Carriers" at bounding box center [51, 191] width 33 height 12
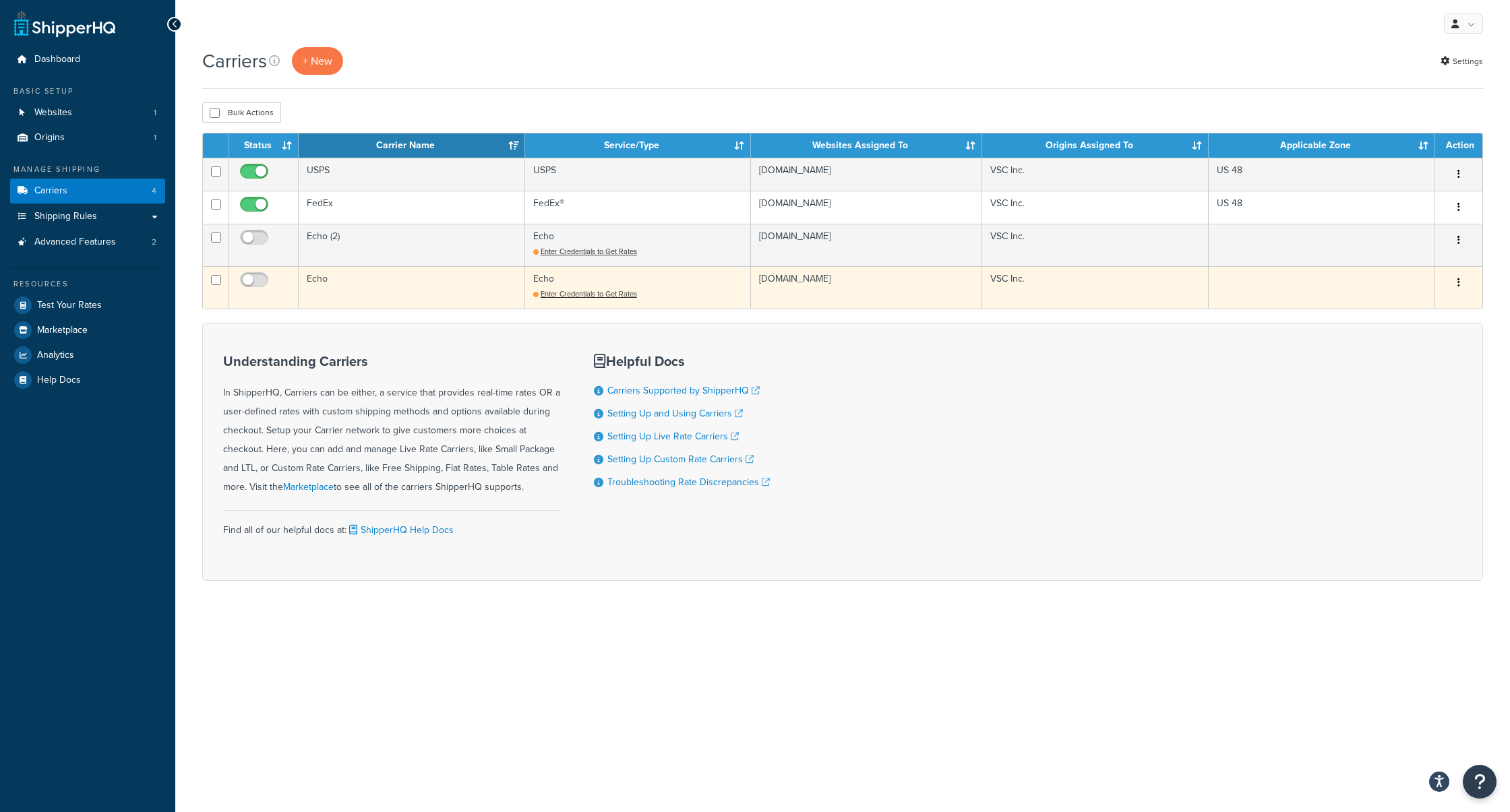
click at [1457, 282] on icon "button" at bounding box center [1458, 281] width 2 height 9
click at [1390, 360] on link "Delete" at bounding box center [1404, 363] width 106 height 27
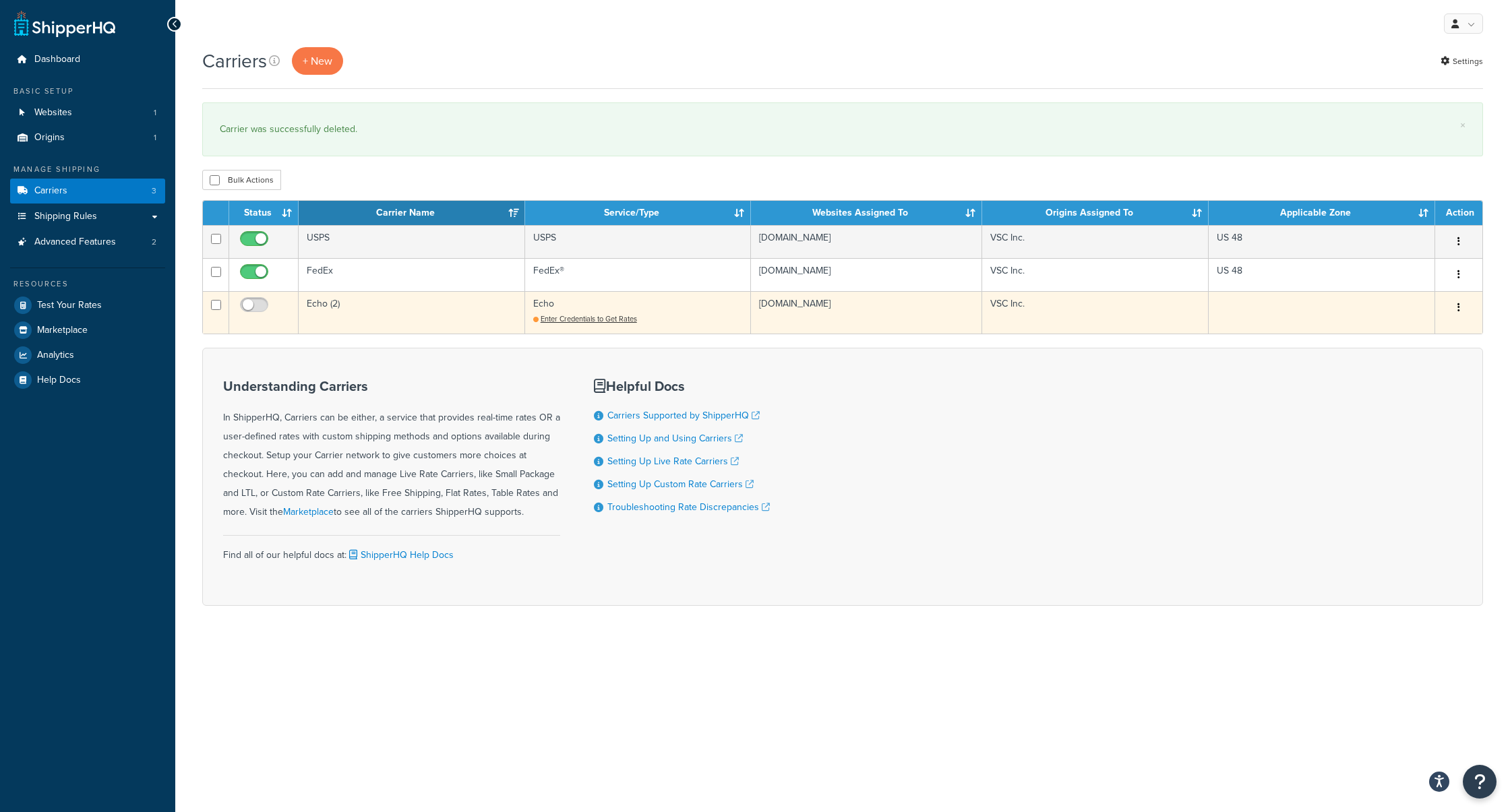
click at [810, 306] on td "[DOMAIN_NAME]" at bounding box center [866, 312] width 231 height 42
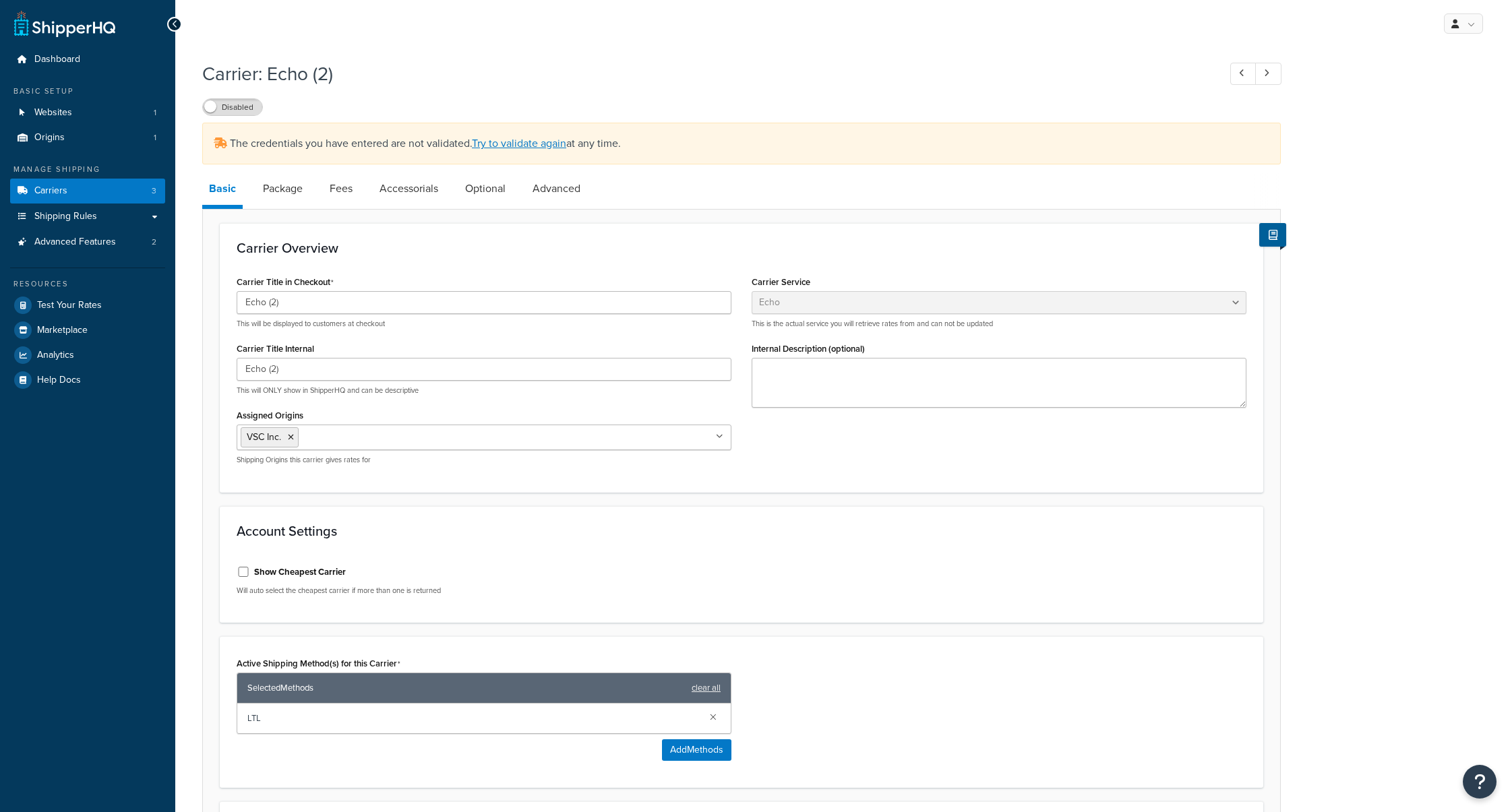
select select "echoFreight"
